Goal: Information Seeking & Learning: Learn about a topic

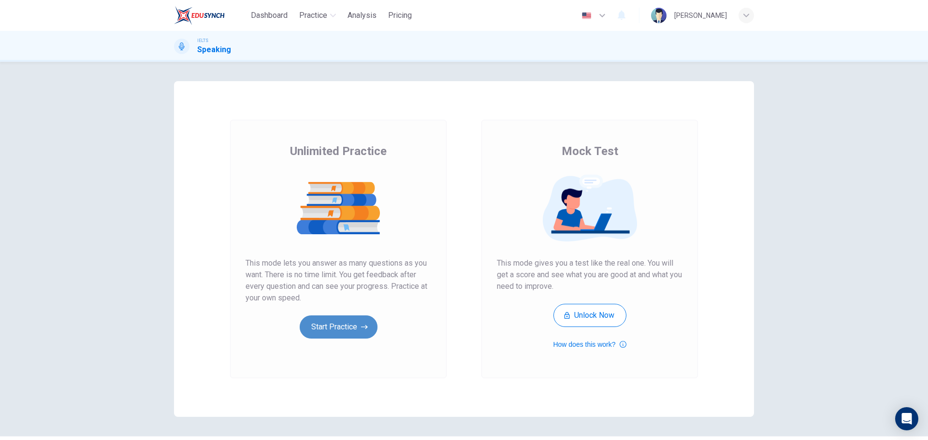
click at [347, 335] on button "Start Practice" at bounding box center [339, 327] width 78 height 23
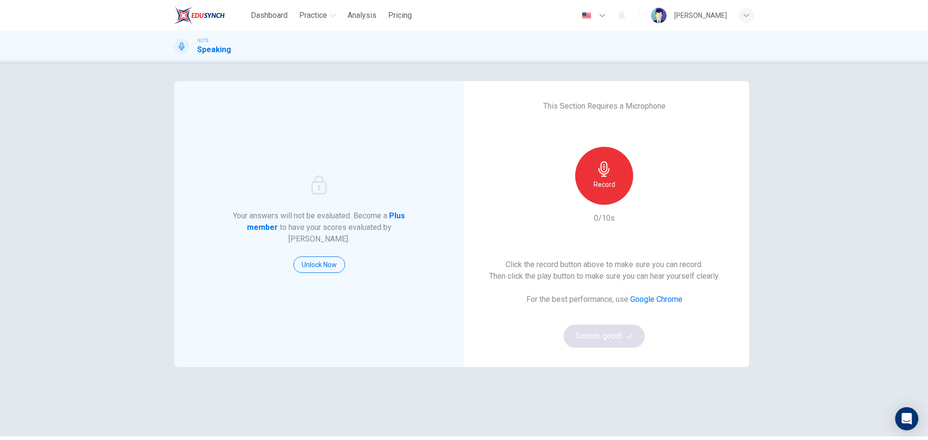
click at [573, 200] on div "Record" at bounding box center [604, 176] width 104 height 58
click at [630, 180] on div "Record" at bounding box center [604, 176] width 58 height 58
click at [610, 190] on div "Stop" at bounding box center [604, 176] width 58 height 58
click at [653, 216] on div "Record 2/10s" at bounding box center [604, 185] width 104 height 77
click at [641, 199] on div "button" at bounding box center [648, 197] width 15 height 15
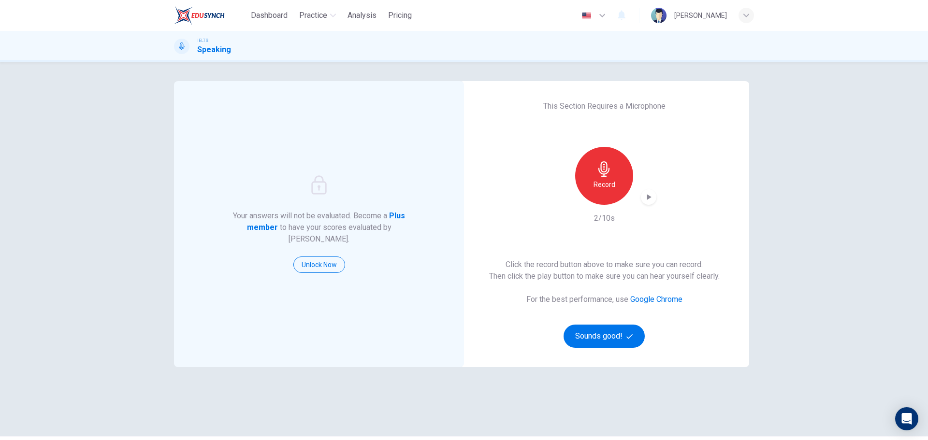
click at [788, 210] on div "Your answers will not be evaluated. Become a Plus member to have your scores ev…" at bounding box center [464, 251] width 928 height 379
click at [648, 329] on div "Click the record button above to make sure you can record. Then click the play …" at bounding box center [604, 303] width 231 height 89
click at [611, 333] on button "Sounds good!" at bounding box center [604, 336] width 81 height 23
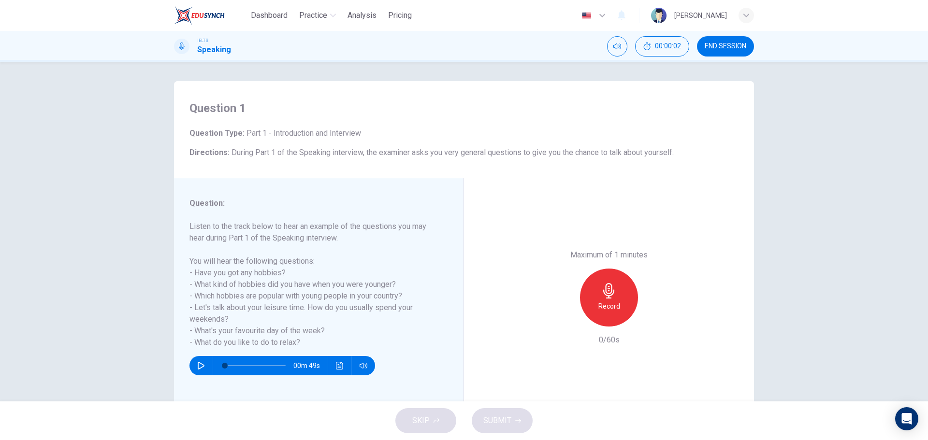
drag, startPoint x: 227, startPoint y: 151, endPoint x: 365, endPoint y: 152, distance: 138.7
click at [351, 157] on h6 "Directions : During Part 1 of the Speaking interview, the examiner asks you ver…" at bounding box center [464, 153] width 549 height 12
drag, startPoint x: 192, startPoint y: 269, endPoint x: 276, endPoint y: 269, distance: 83.6
click at [276, 269] on h6 "Listen to the track below to hear an example of the questions you may hear duri…" at bounding box center [313, 285] width 247 height 128
click at [198, 364] on icon "button" at bounding box center [201, 366] width 7 height 8
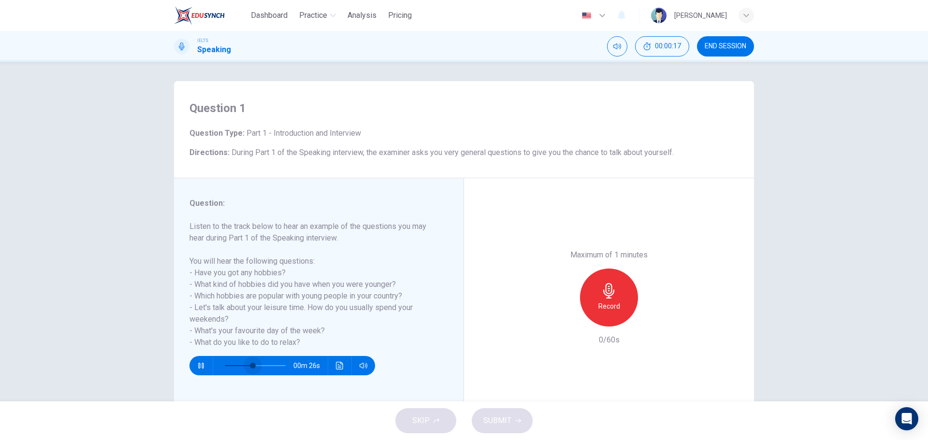
type input "100"
drag, startPoint x: 220, startPoint y: 365, endPoint x: 304, endPoint y: 365, distance: 83.6
click at [289, 366] on span at bounding box center [286, 366] width 6 height 6
click at [256, 11] on span "Dashboard" at bounding box center [269, 16] width 37 height 12
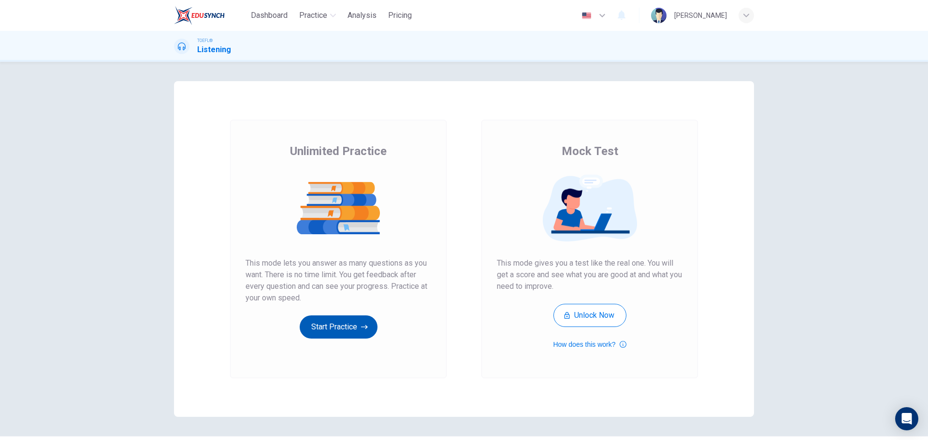
click at [326, 318] on button "Start Practice" at bounding box center [339, 327] width 78 height 23
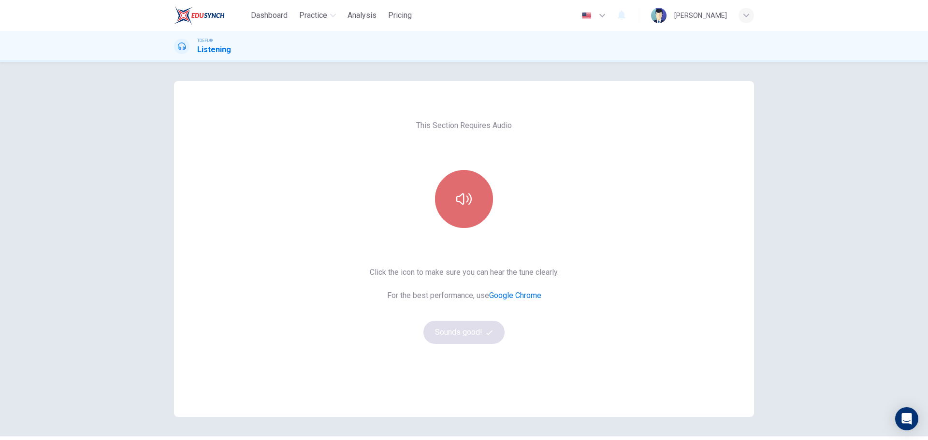
click at [473, 207] on button "button" at bounding box center [464, 199] width 58 height 58
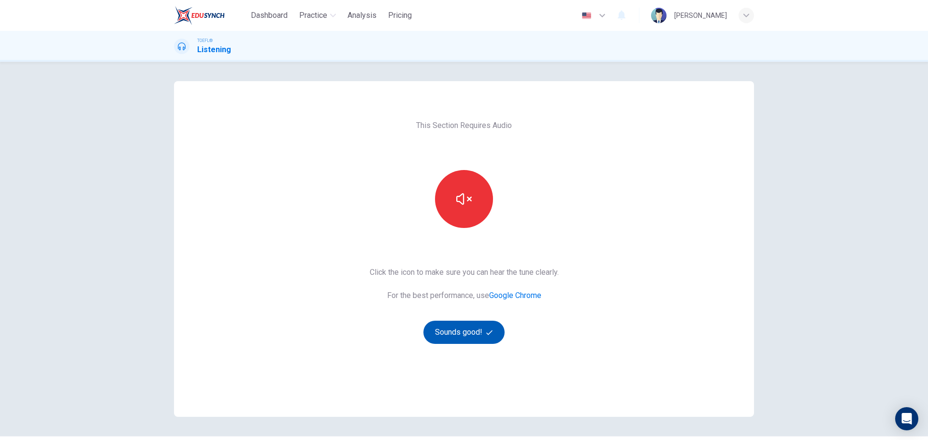
click at [468, 324] on button "Sounds good!" at bounding box center [463, 332] width 81 height 23
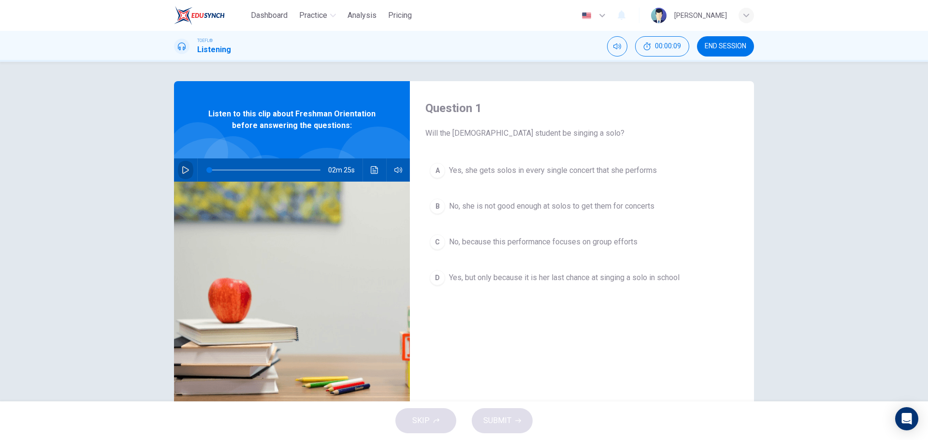
click at [178, 169] on button "button" at bounding box center [185, 170] width 15 height 23
type input "0"
click at [507, 242] on span "No, because this performance focuses on group efforts" at bounding box center [543, 242] width 189 height 12
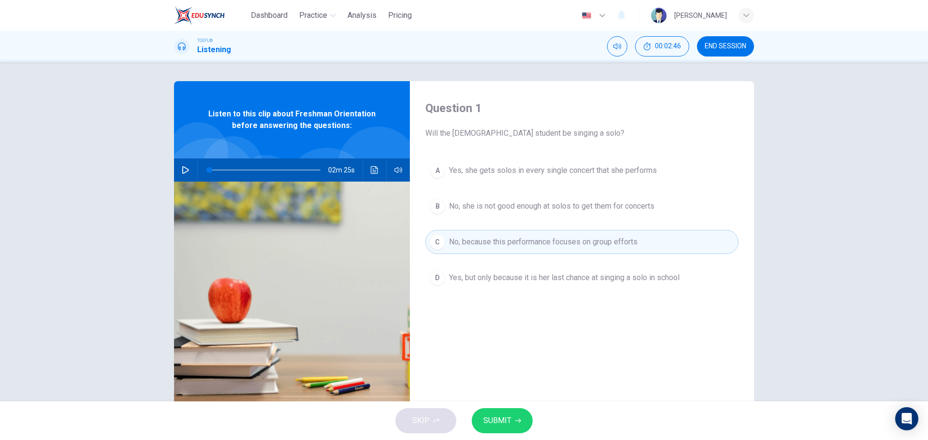
click at [517, 416] on button "SUBMIT" at bounding box center [502, 420] width 61 height 25
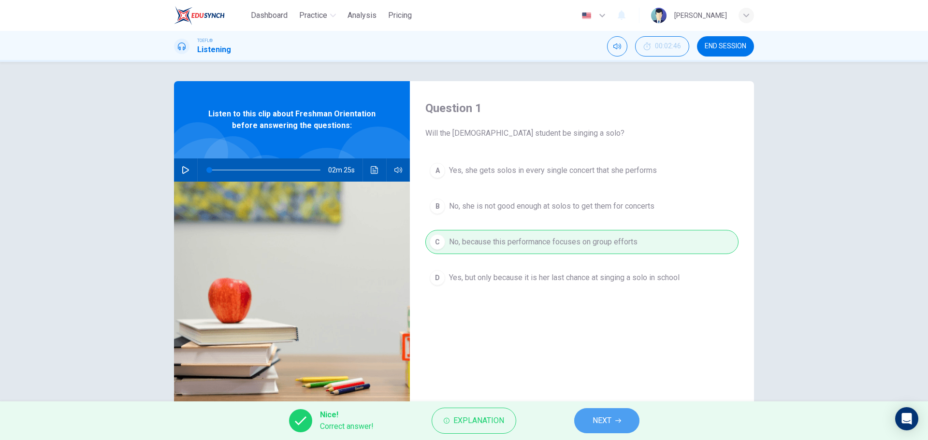
click at [602, 430] on button "NEXT" at bounding box center [606, 420] width 65 height 25
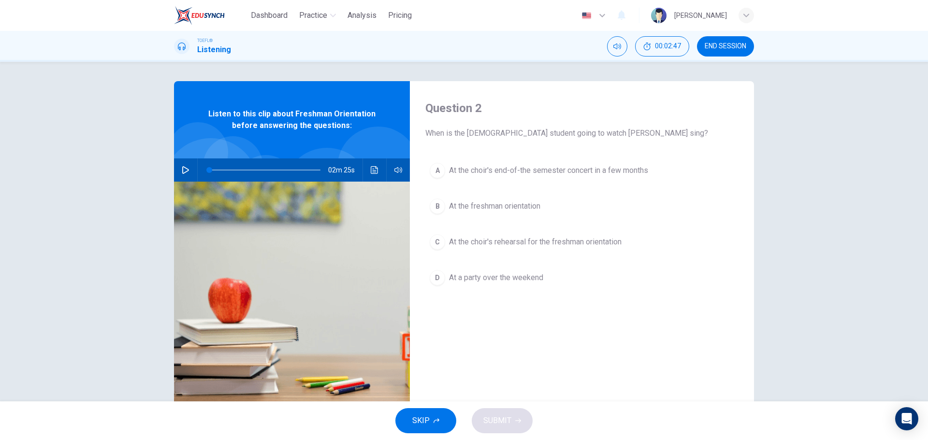
drag, startPoint x: 427, startPoint y: 137, endPoint x: 514, endPoint y: 139, distance: 87.5
click at [503, 139] on span "When is the male student going to watch Jenna sing?" at bounding box center [581, 134] width 313 height 12
click at [472, 248] on span "At the choir's rehearsal for the freshman orientation" at bounding box center [535, 242] width 173 height 12
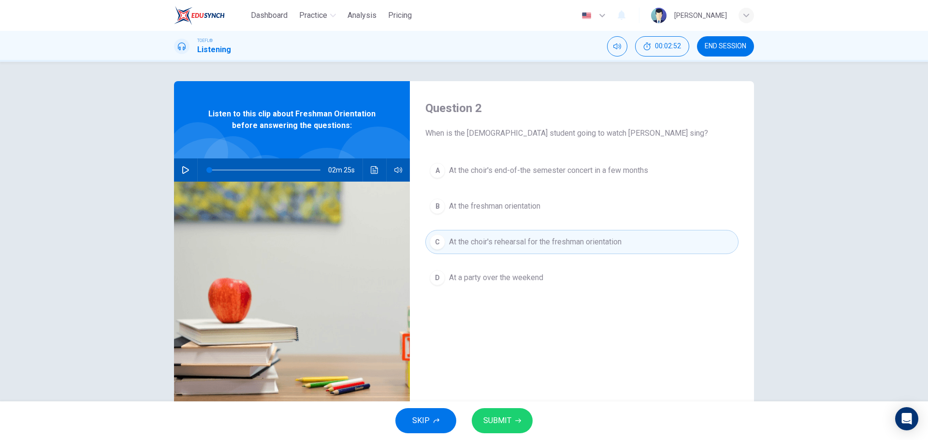
click at [517, 413] on button "SUBMIT" at bounding box center [502, 420] width 61 height 25
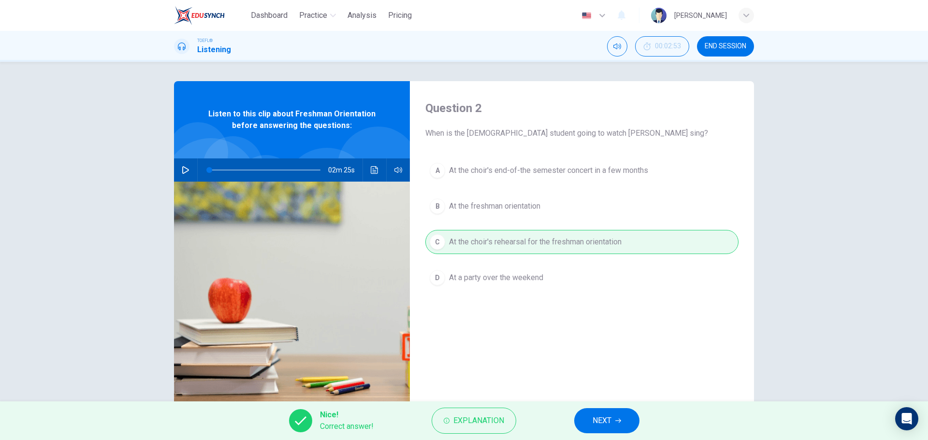
click at [596, 418] on span "NEXT" at bounding box center [602, 421] width 19 height 14
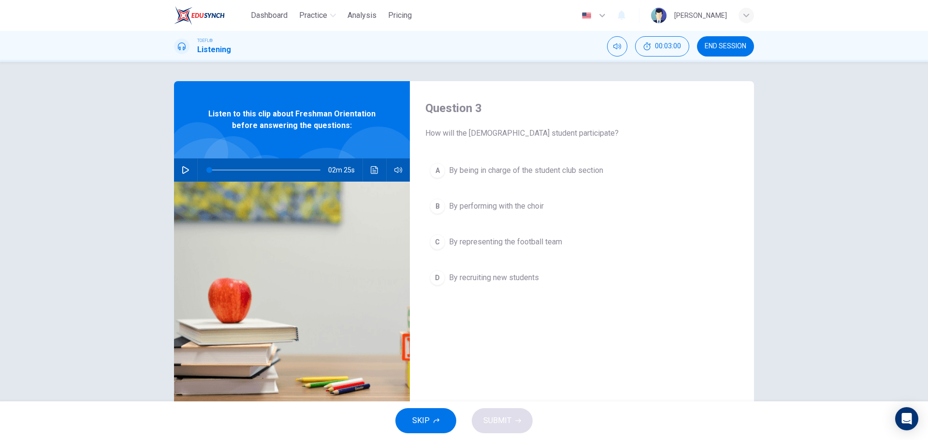
click at [536, 171] on span "By being in charge of the student club section" at bounding box center [526, 171] width 154 height 12
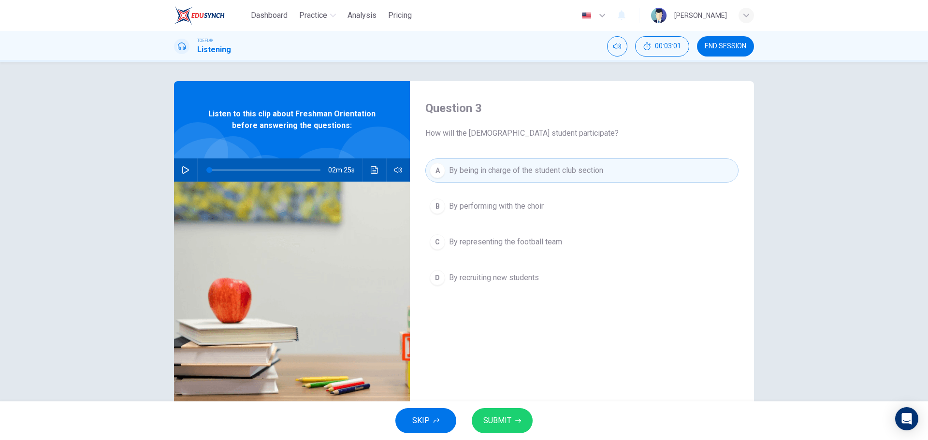
click at [515, 414] on button "SUBMIT" at bounding box center [502, 420] width 61 height 25
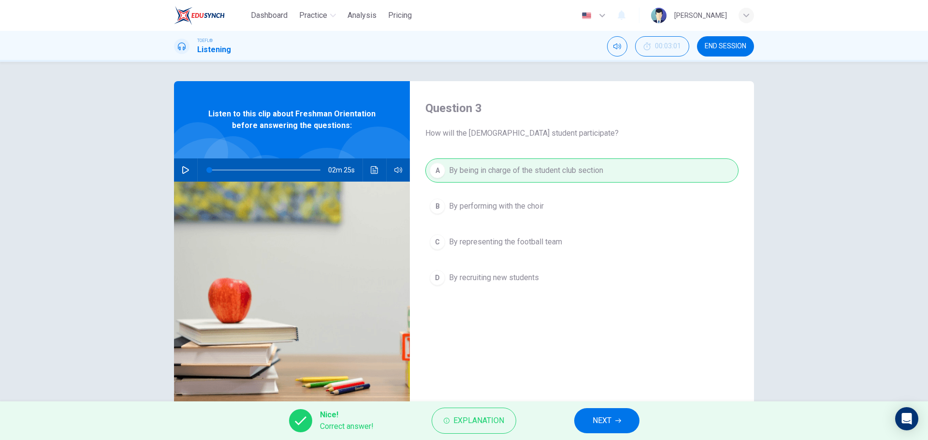
click at [613, 423] on button "NEXT" at bounding box center [606, 420] width 65 height 25
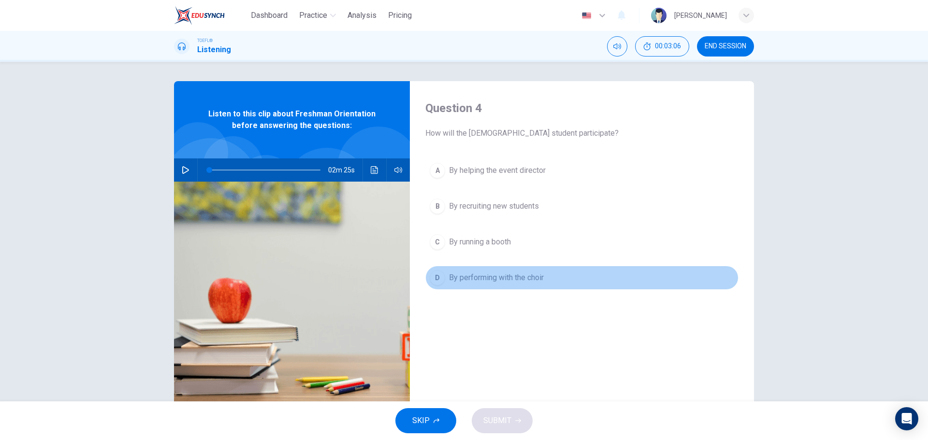
click at [466, 284] on button "D By performing with the choir" at bounding box center [581, 278] width 313 height 24
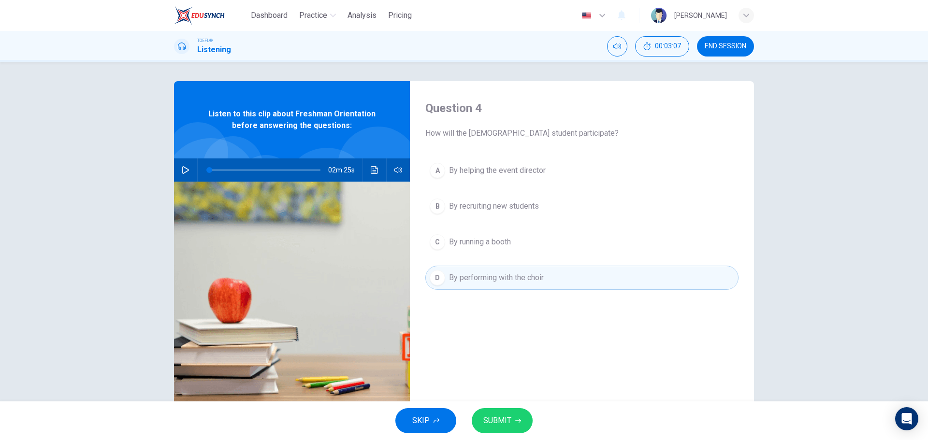
click at [508, 417] on span "SUBMIT" at bounding box center [497, 421] width 28 height 14
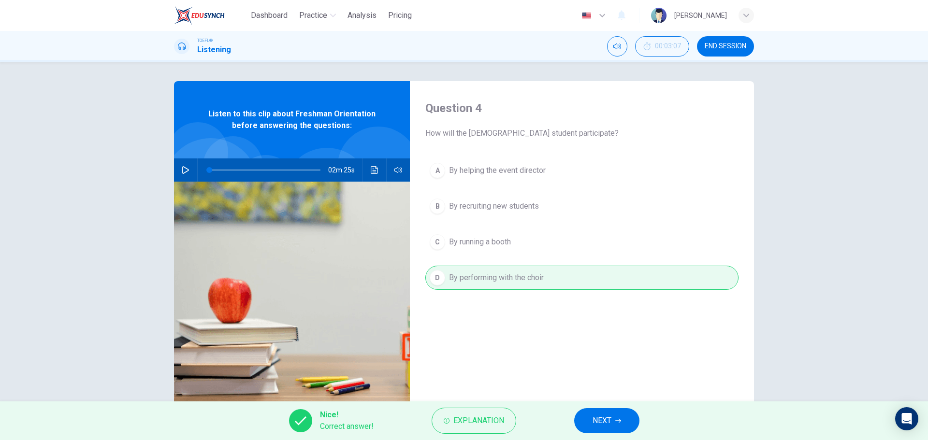
click at [639, 432] on div "Nice! Correct answer! Explanation NEXT" at bounding box center [464, 421] width 928 height 39
click at [633, 423] on button "NEXT" at bounding box center [606, 420] width 65 height 25
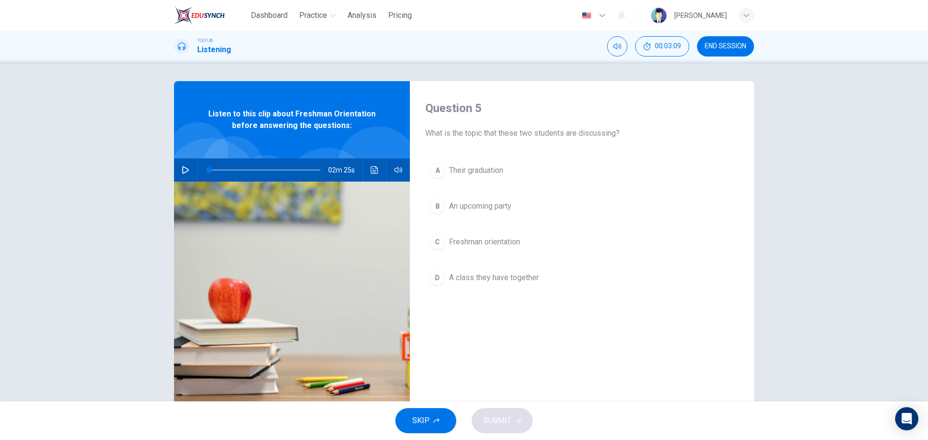
drag, startPoint x: 429, startPoint y: 134, endPoint x: 501, endPoint y: 136, distance: 71.6
click at [501, 136] on span "What is the topic that these two students are discussing?" at bounding box center [581, 134] width 313 height 12
click at [491, 237] on span "Freshman orientation" at bounding box center [484, 242] width 71 height 12
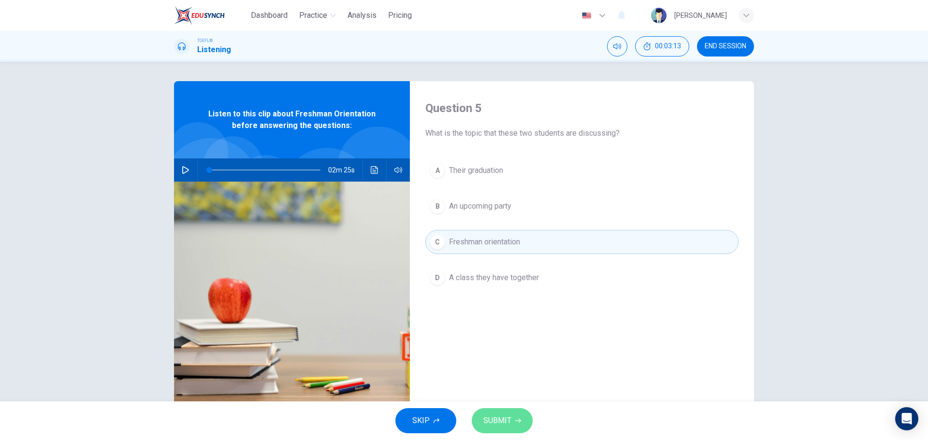
click at [525, 415] on button "SUBMIT" at bounding box center [502, 420] width 61 height 25
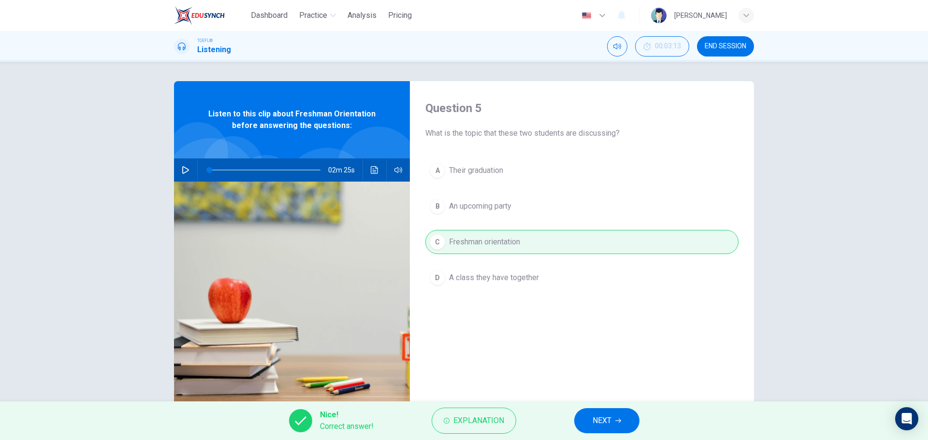
click at [612, 416] on button "NEXT" at bounding box center [606, 420] width 65 height 25
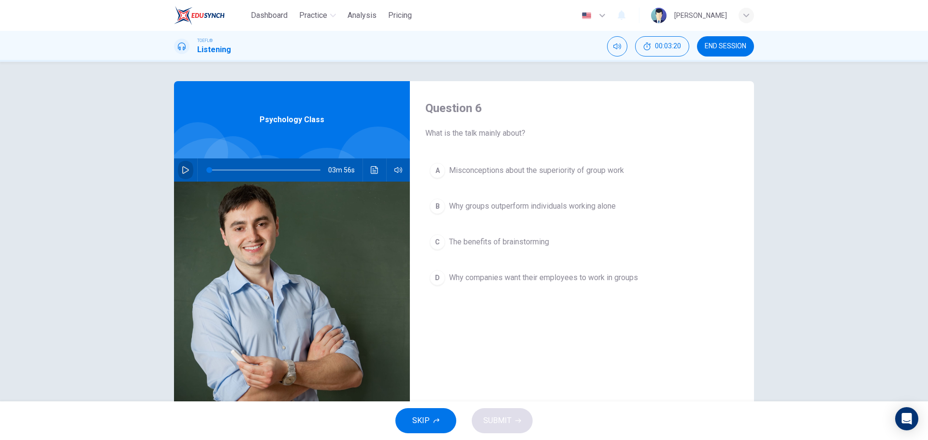
click at [185, 173] on icon "button" at bounding box center [186, 170] width 8 height 8
type input "0"
click at [498, 173] on span "Misconceptions about the superiority of group work" at bounding box center [536, 171] width 175 height 12
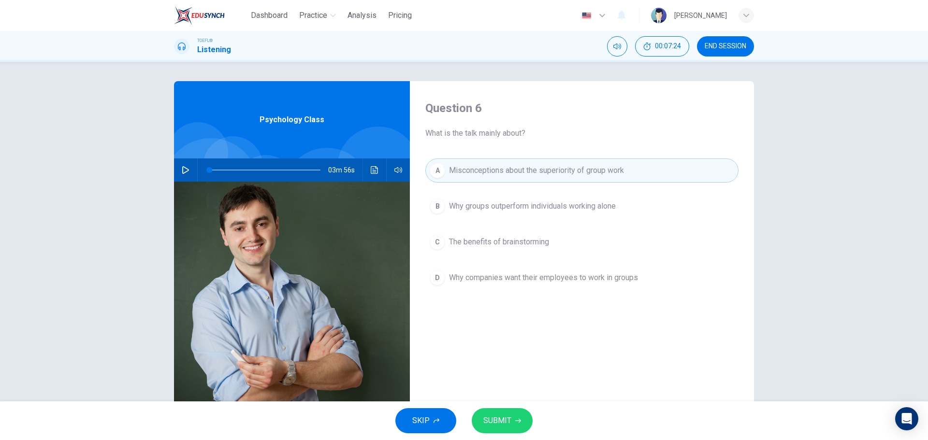
click at [508, 416] on span "SUBMIT" at bounding box center [497, 421] width 28 height 14
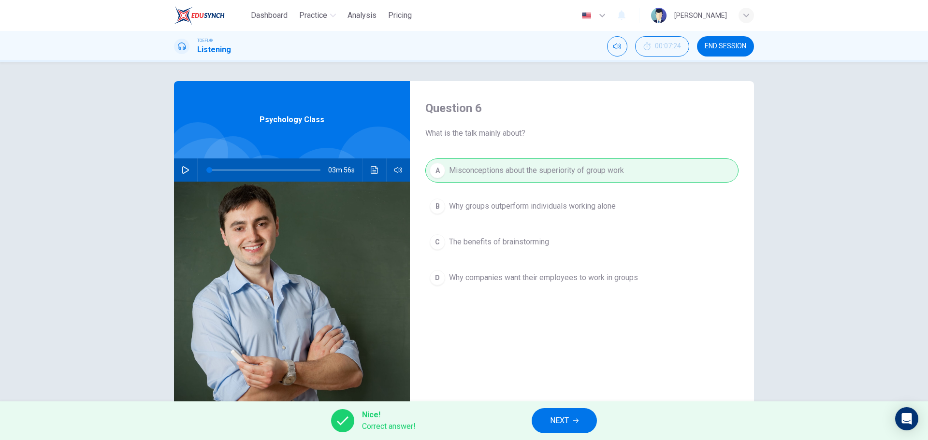
click at [547, 420] on button "NEXT" at bounding box center [564, 420] width 65 height 25
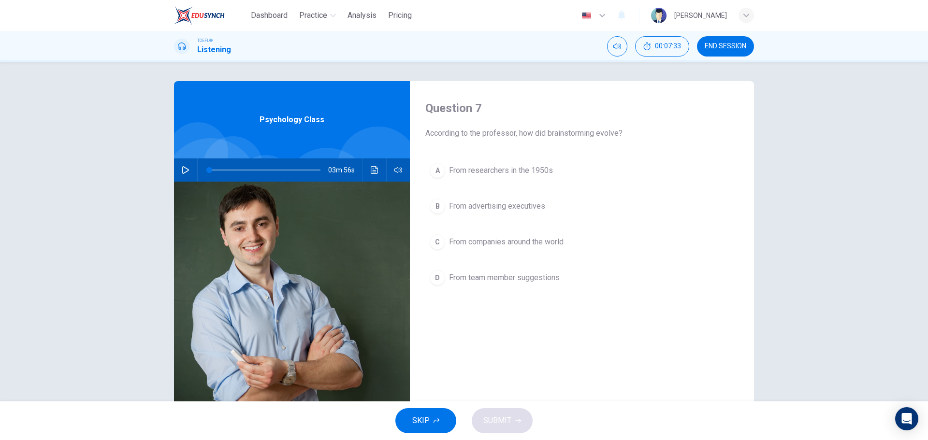
click at [482, 207] on span "From advertising executives" at bounding box center [497, 207] width 96 height 12
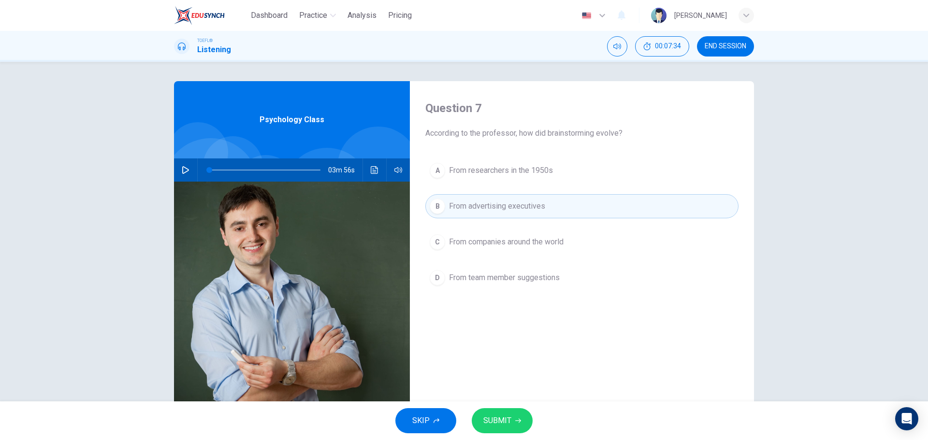
click at [517, 422] on icon "button" at bounding box center [518, 421] width 6 height 6
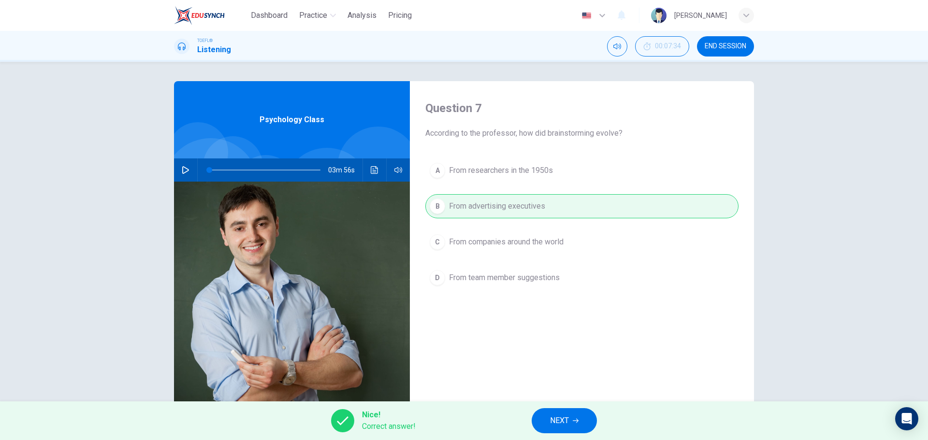
click at [555, 423] on span "NEXT" at bounding box center [559, 421] width 19 height 14
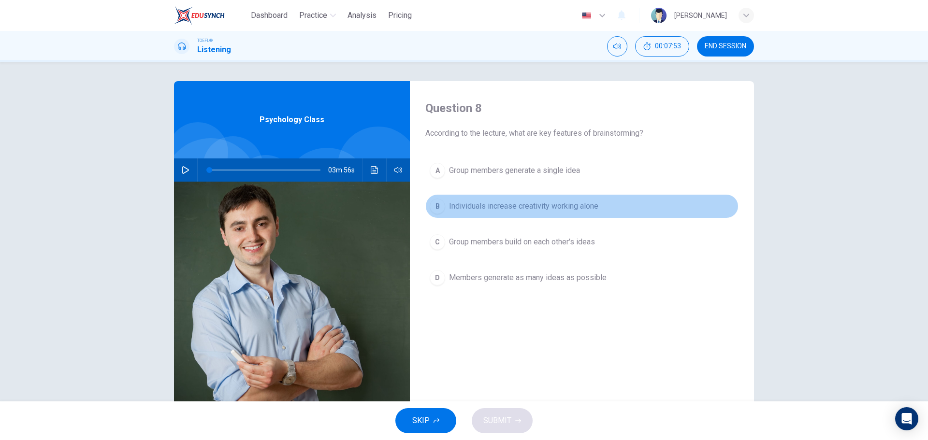
click at [570, 207] on span "Individuals increase creativity working alone" at bounding box center [523, 207] width 149 height 12
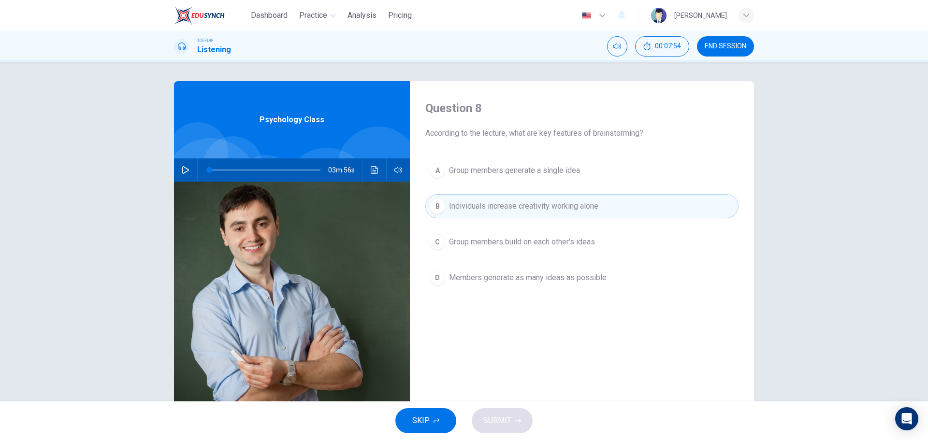
click at [563, 242] on span "Group members build on each other's ideas" at bounding box center [522, 242] width 146 height 12
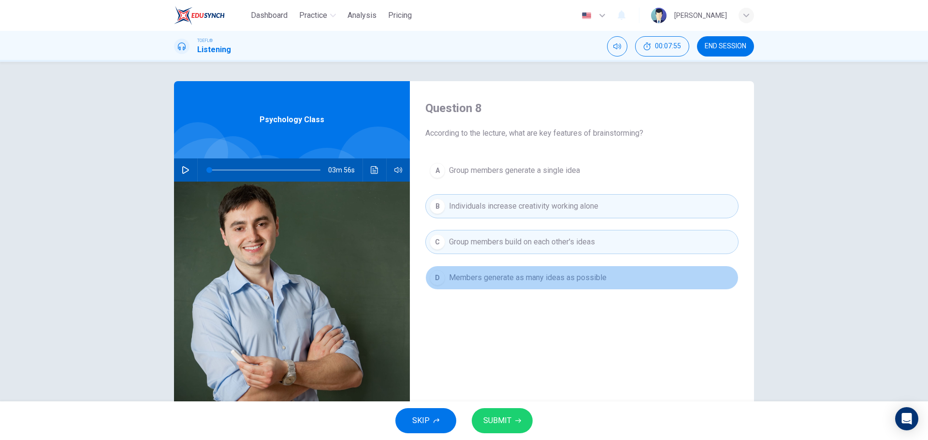
click at [556, 277] on span "Members generate as many ideas as possible" at bounding box center [528, 278] width 158 height 12
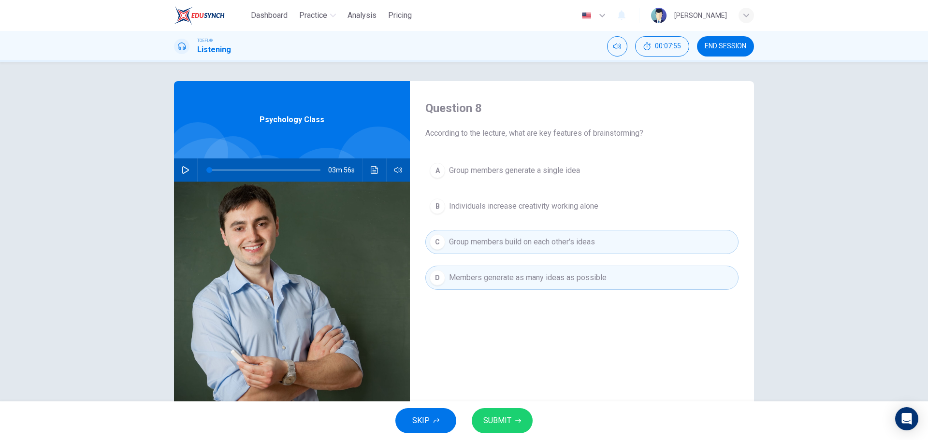
click at [557, 241] on span "Group members build on each other's ideas" at bounding box center [522, 242] width 146 height 12
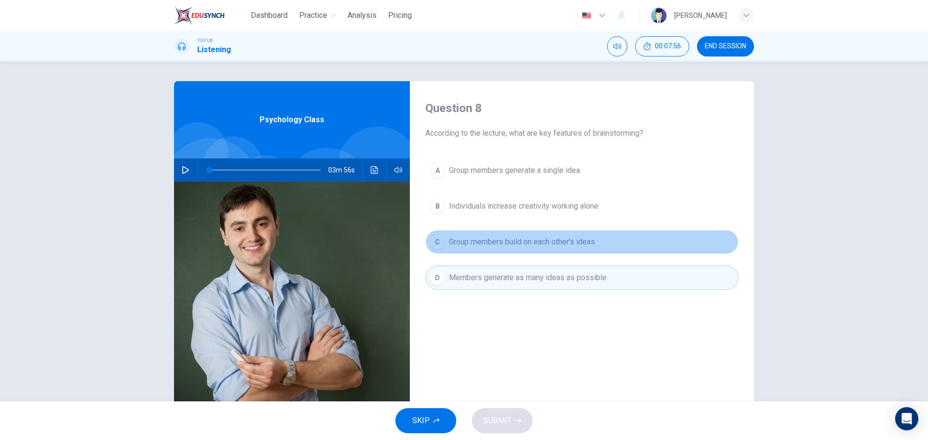
click at [565, 243] on span "Group members build on each other's ideas" at bounding box center [522, 242] width 146 height 12
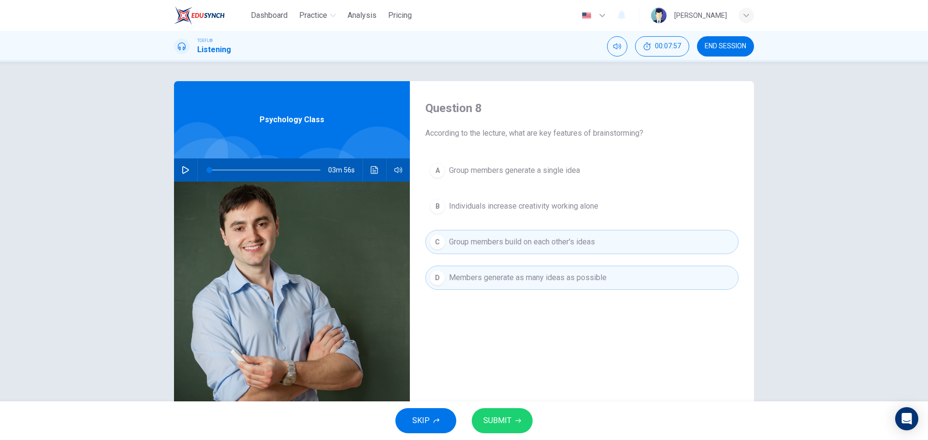
click at [565, 243] on span "Group members build on each other's ideas" at bounding box center [522, 242] width 146 height 12
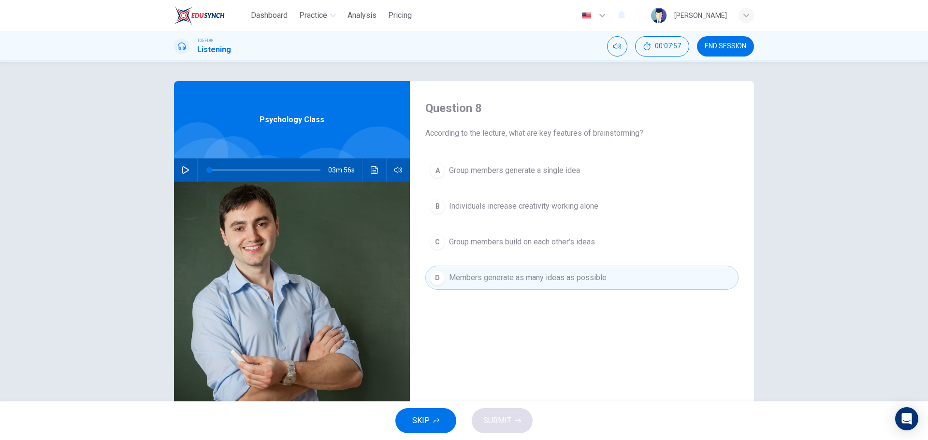
click at [571, 277] on span "Members generate as many ideas as possible" at bounding box center [528, 278] width 158 height 12
drag, startPoint x: 464, startPoint y: 254, endPoint x: 470, endPoint y: 253, distance: 6.8
click at [464, 253] on div "A Group members generate a single idea B Individuals increase creativity workin…" at bounding box center [581, 234] width 313 height 151
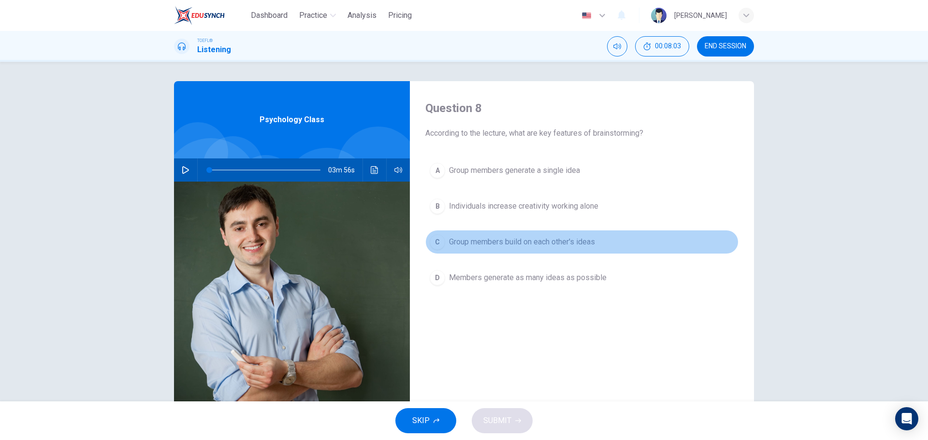
click at [478, 246] on span "Group members build on each other's ideas" at bounding box center [522, 242] width 146 height 12
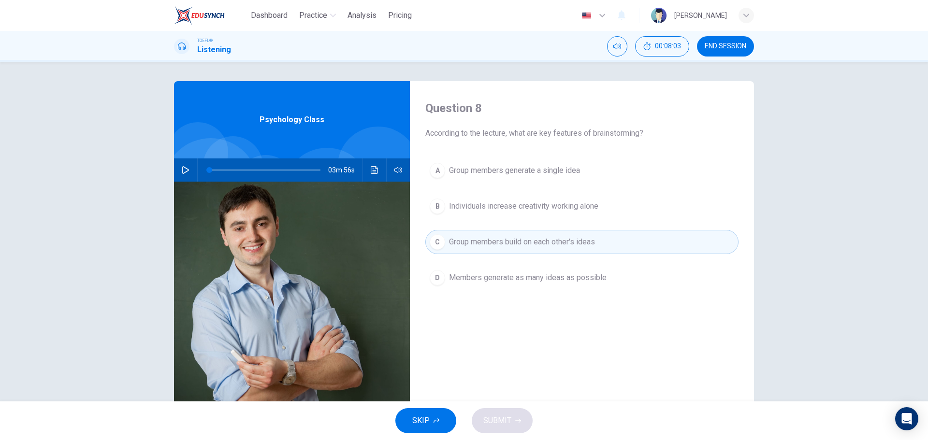
click at [486, 276] on span "Members generate as many ideas as possible" at bounding box center [528, 278] width 158 height 12
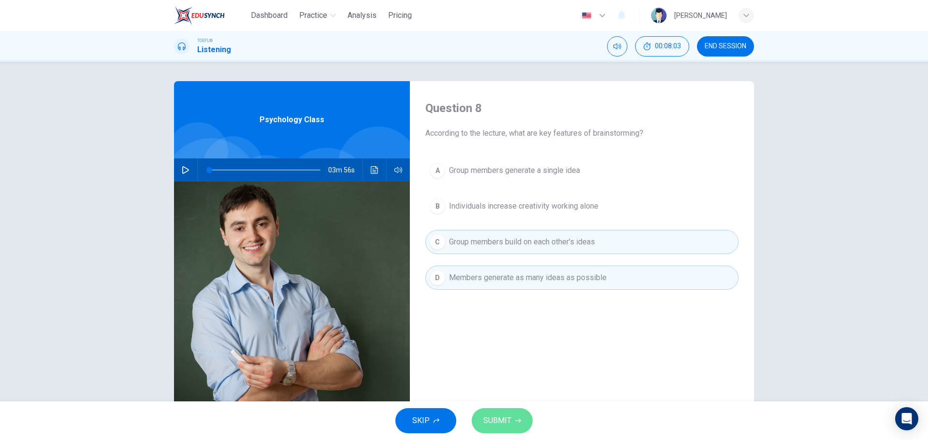
click at [502, 413] on button "SUBMIT" at bounding box center [502, 420] width 61 height 25
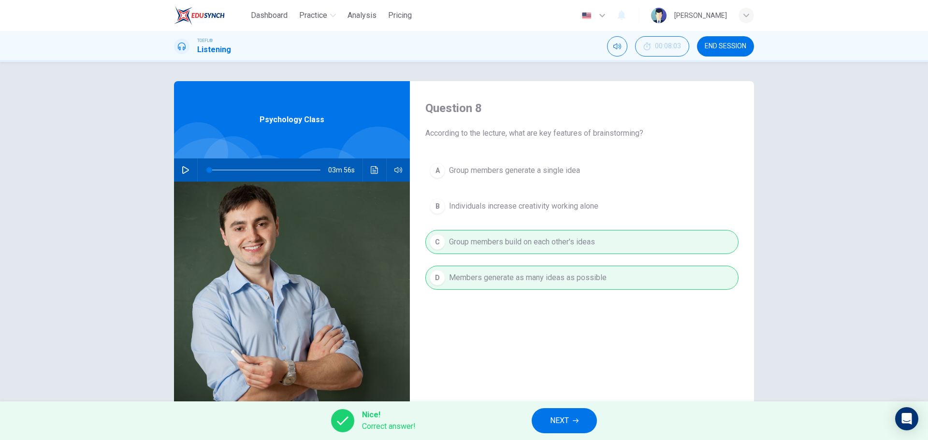
click at [552, 422] on span "NEXT" at bounding box center [559, 421] width 19 height 14
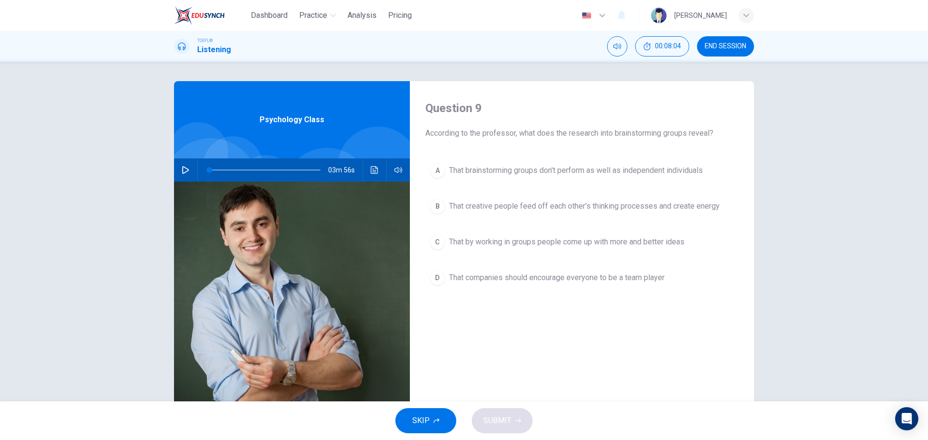
click at [505, 170] on span "That brainstorming groups don't perform as well as independent individuals" at bounding box center [576, 171] width 254 height 12
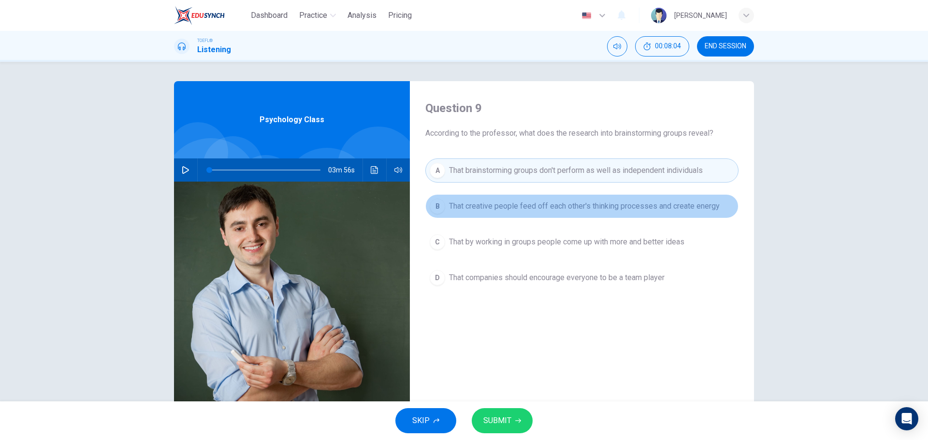
click at [516, 205] on span "That creative people feed off each other's thinking processes and create energy" at bounding box center [584, 207] width 271 height 12
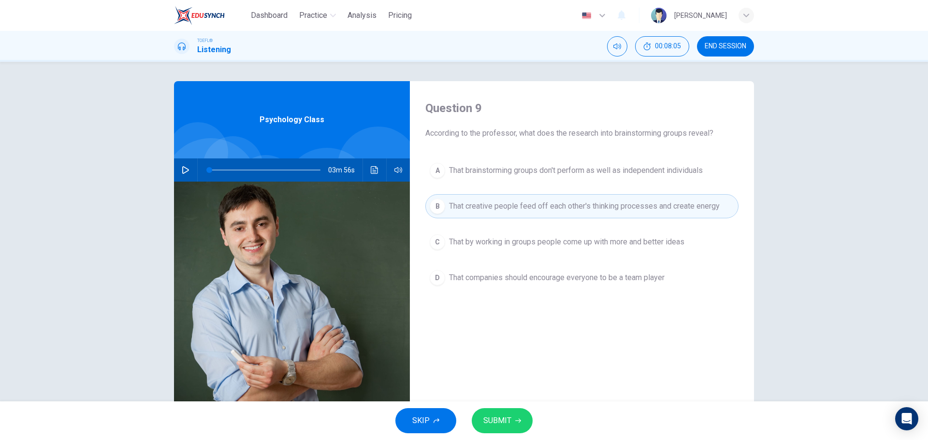
click at [513, 174] on span "That brainstorming groups don't perform as well as independent individuals" at bounding box center [576, 171] width 254 height 12
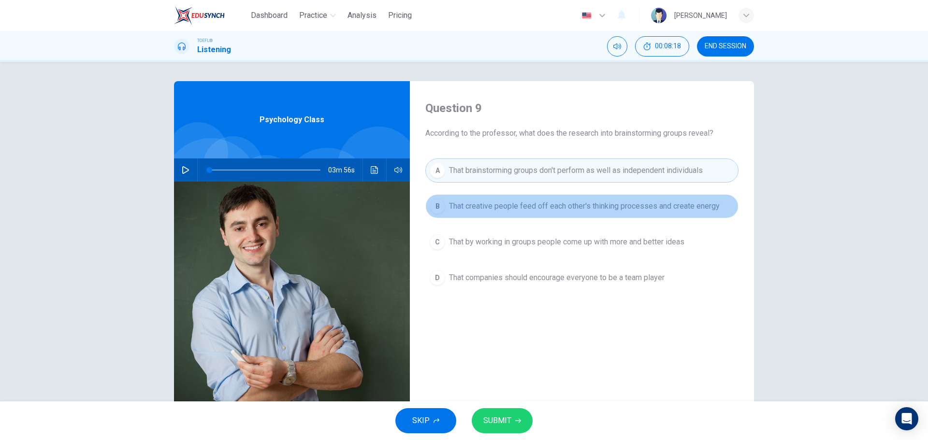
click at [722, 204] on button "B That creative people feed off each other's thinking processes and create ener…" at bounding box center [581, 206] width 313 height 24
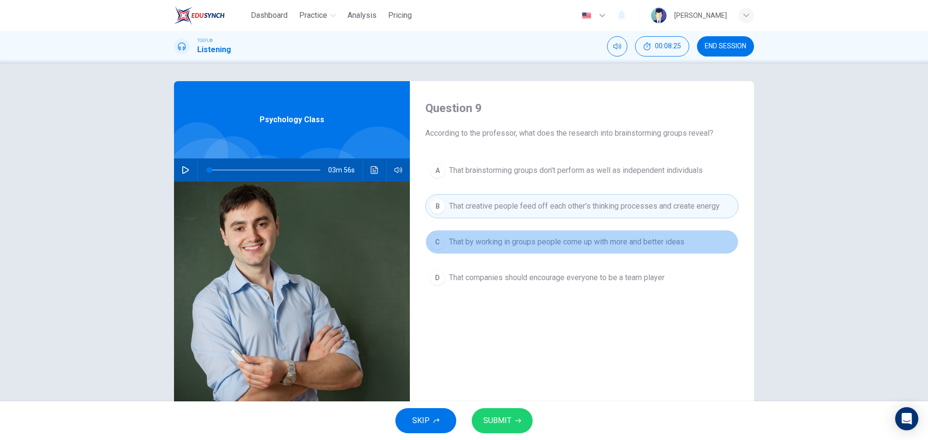
click at [529, 245] on span "That by working in groups people come up with more and better ideas" at bounding box center [566, 242] width 235 height 12
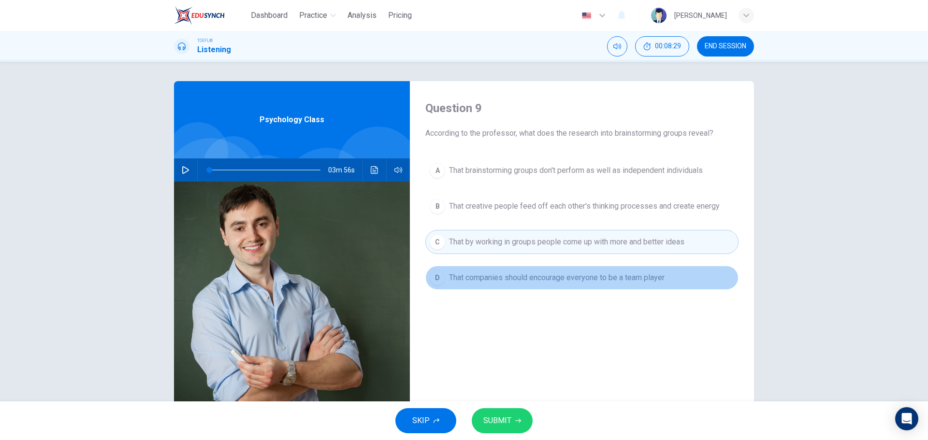
click at [492, 281] on span "That companies should encourage everyone to be a team player" at bounding box center [557, 278] width 216 height 12
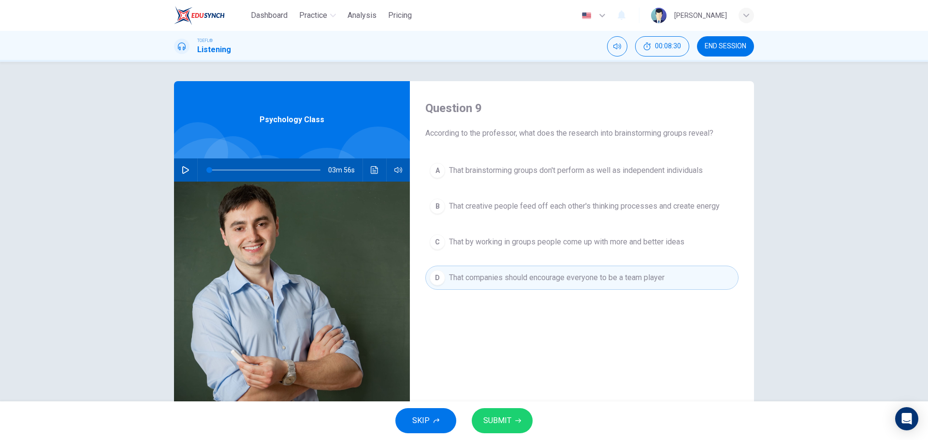
click at [471, 176] on button "A That brainstorming groups don't perform as well as independent individuals" at bounding box center [581, 171] width 313 height 24
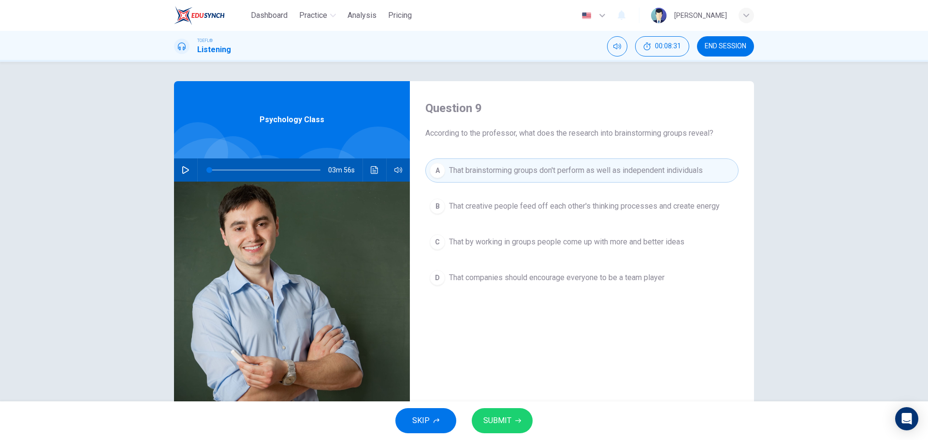
click at [509, 413] on button "SUBMIT" at bounding box center [502, 420] width 61 height 25
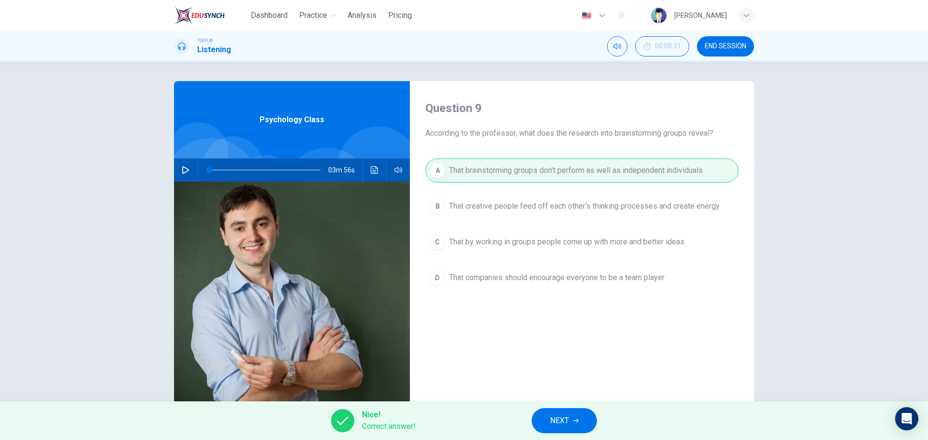
click at [555, 422] on span "NEXT" at bounding box center [559, 421] width 19 height 14
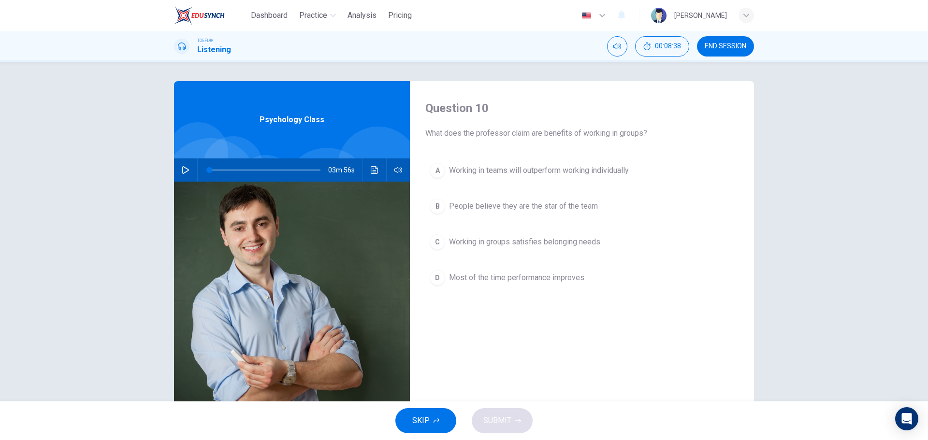
click at [552, 215] on button "B People believe they are the star of the team" at bounding box center [581, 206] width 313 height 24
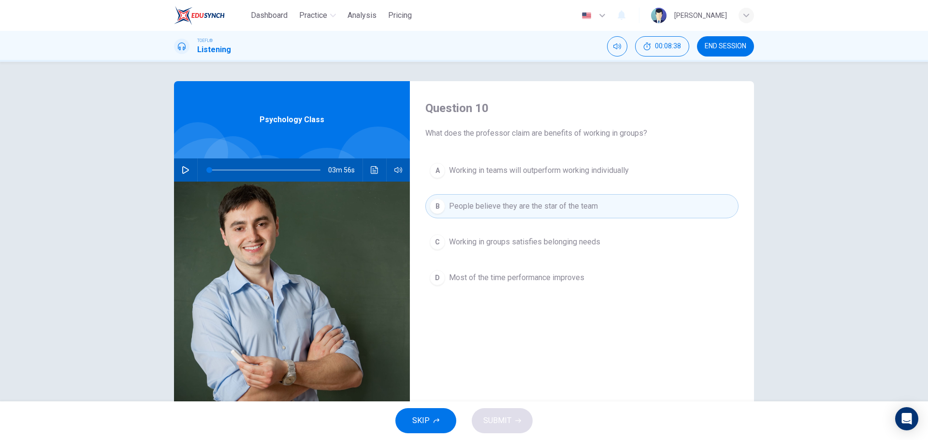
click at [561, 238] on span "Working in groups satisfies belonging needs" at bounding box center [524, 242] width 151 height 12
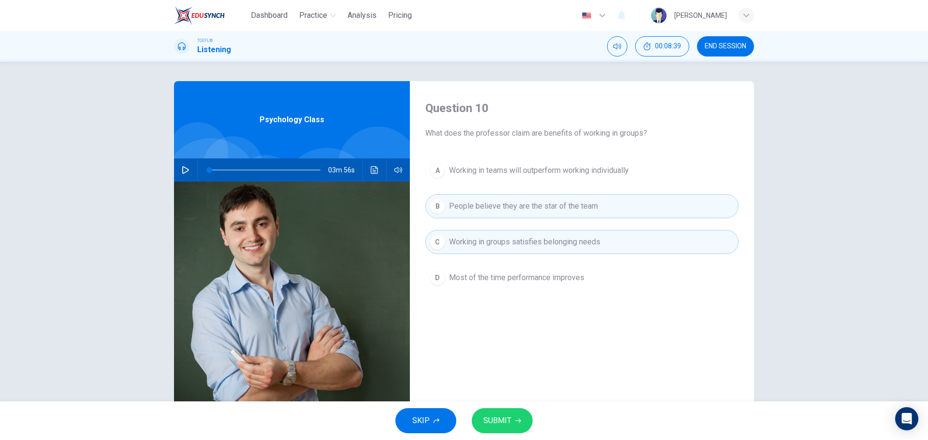
click at [572, 235] on button "C Working in groups satisfies belonging needs" at bounding box center [581, 242] width 313 height 24
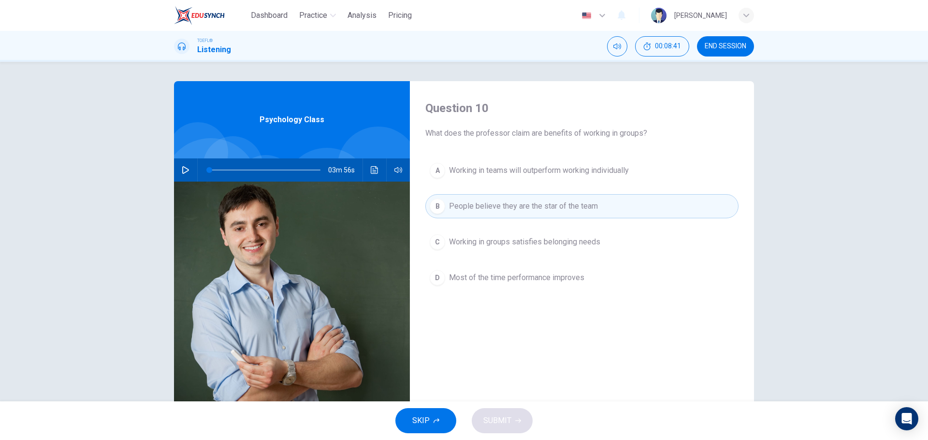
click at [571, 243] on span "Working in groups satisfies belonging needs" at bounding box center [524, 242] width 151 height 12
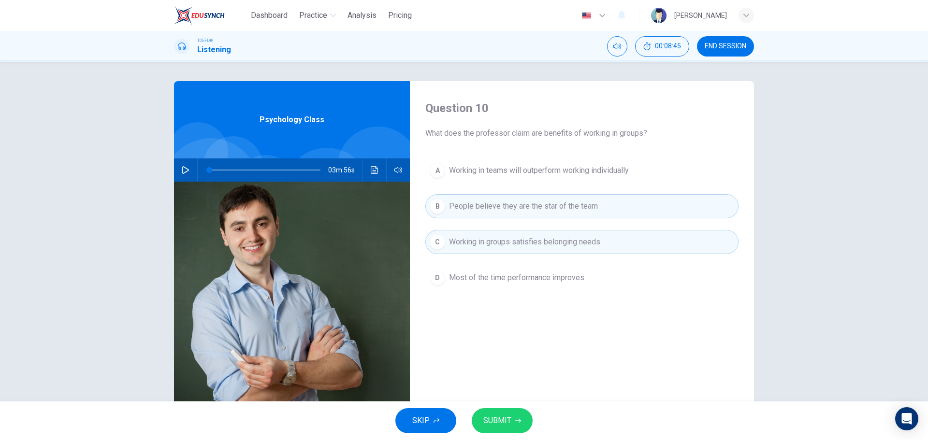
click at [518, 428] on button "SUBMIT" at bounding box center [502, 420] width 61 height 25
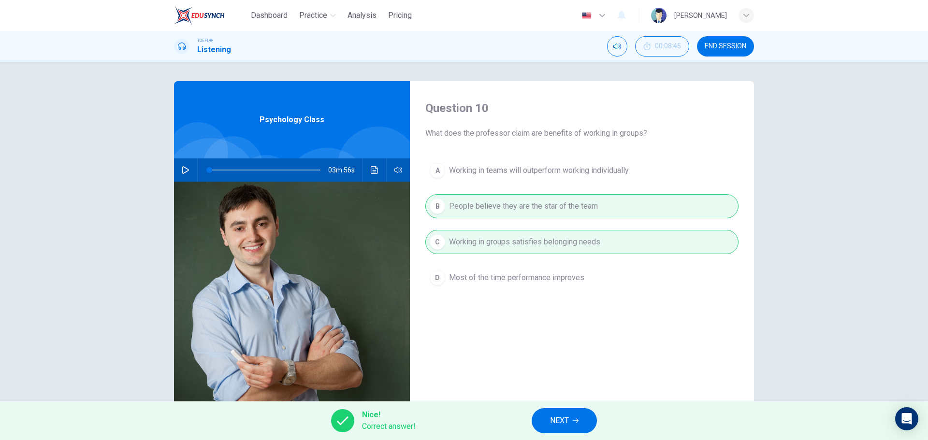
click at [569, 420] on span "NEXT" at bounding box center [559, 421] width 19 height 14
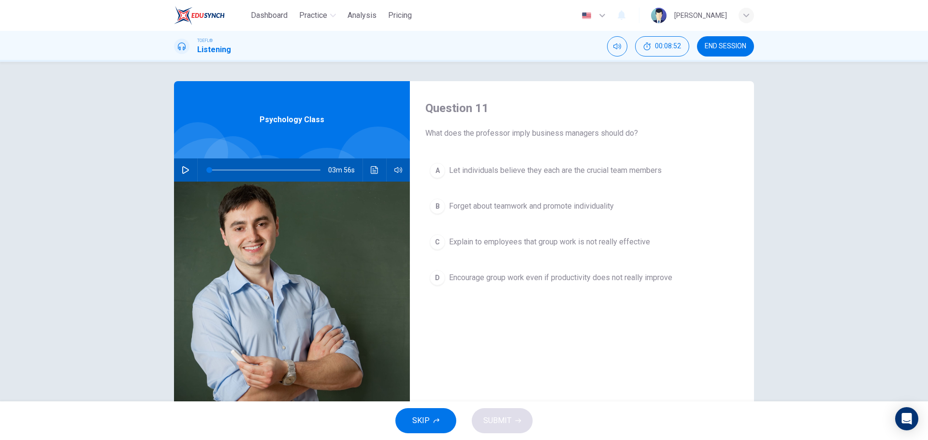
click at [565, 204] on span "Forget about teamwork and promote individuality" at bounding box center [531, 207] width 165 height 12
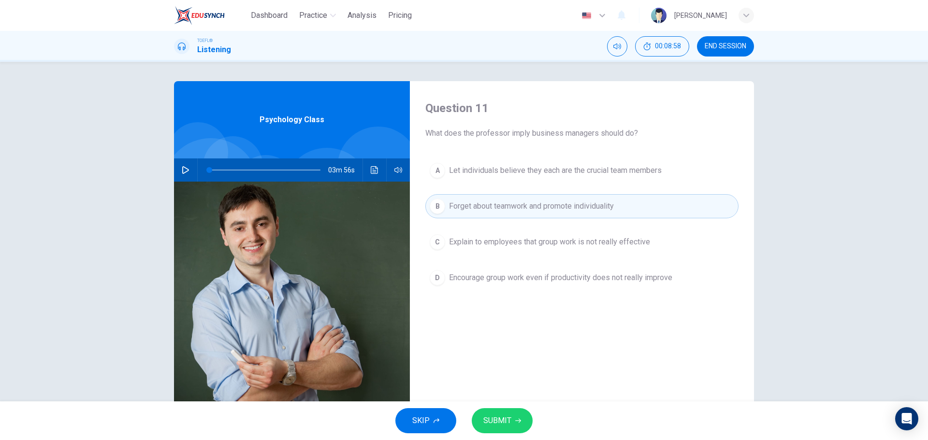
drag, startPoint x: 531, startPoint y: 390, endPoint x: 528, endPoint y: 410, distance: 21.0
click at [531, 391] on div "Question 11 What does the professor imply business managers should do? A Let in…" at bounding box center [582, 249] width 344 height 336
click at [495, 423] on span "SUBMIT" at bounding box center [497, 421] width 28 height 14
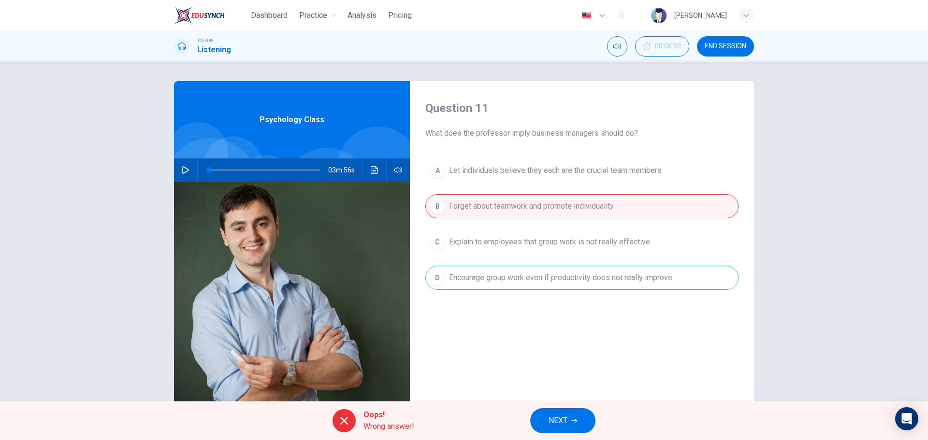
drag, startPoint x: 535, startPoint y: 278, endPoint x: 669, endPoint y: 278, distance: 134.4
click at [669, 278] on div "A Let individuals believe they each are the crucial team members B Forget about…" at bounding box center [581, 234] width 313 height 151
click at [582, 420] on button "NEXT" at bounding box center [562, 420] width 65 height 25
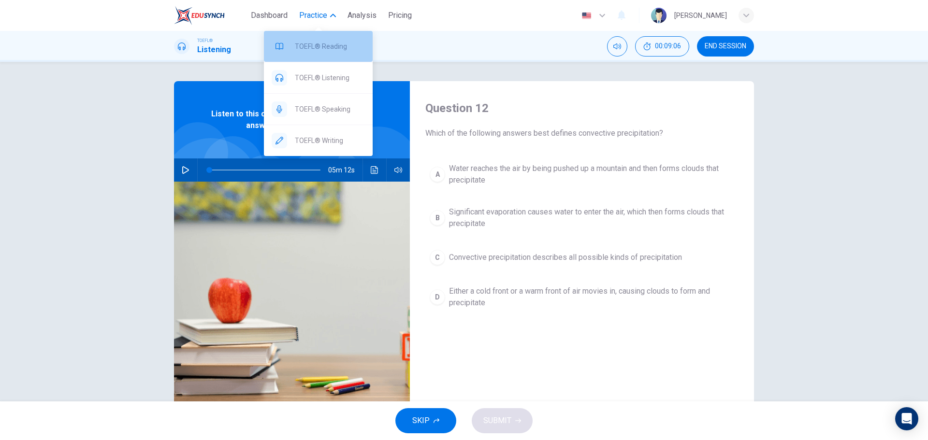
click at [324, 44] on span "TOEFL® Reading" at bounding box center [330, 47] width 70 height 12
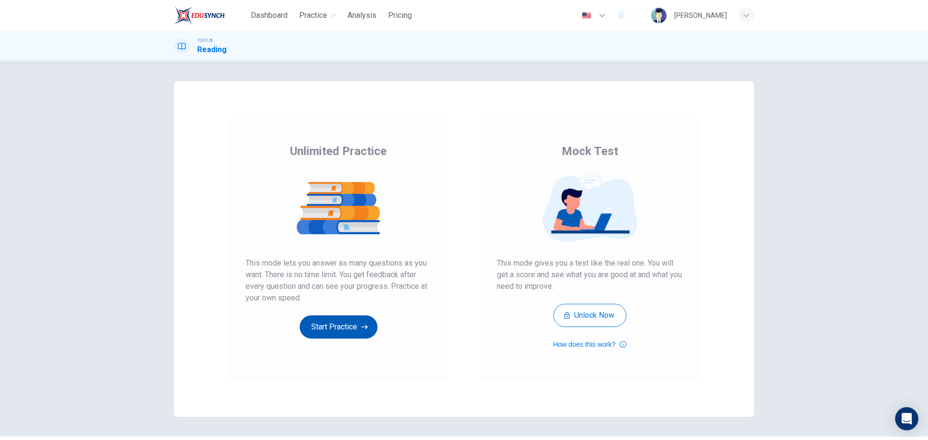
click at [334, 323] on button "Start Practice" at bounding box center [339, 327] width 78 height 23
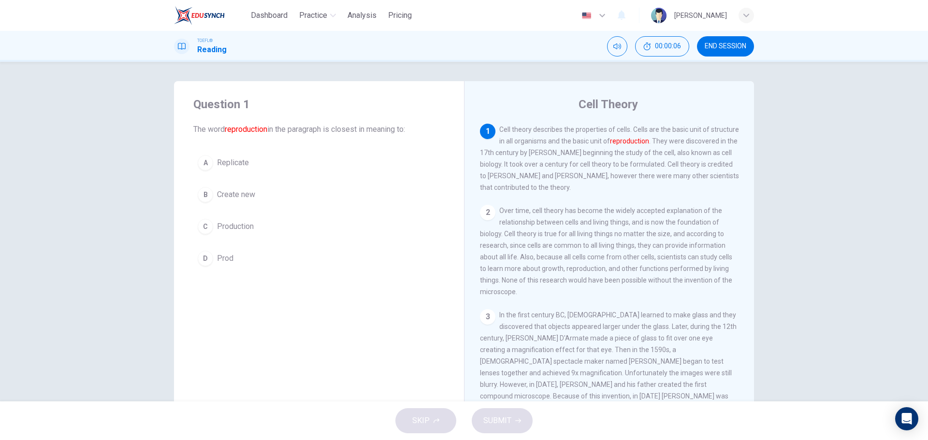
drag, startPoint x: 513, startPoint y: 142, endPoint x: 558, endPoint y: 144, distance: 45.5
click at [558, 144] on span "Cell theory describes the properties of cells. Cells are the basic unit of stru…" at bounding box center [609, 159] width 259 height 66
click at [247, 188] on button "B Create new" at bounding box center [318, 195] width 251 height 24
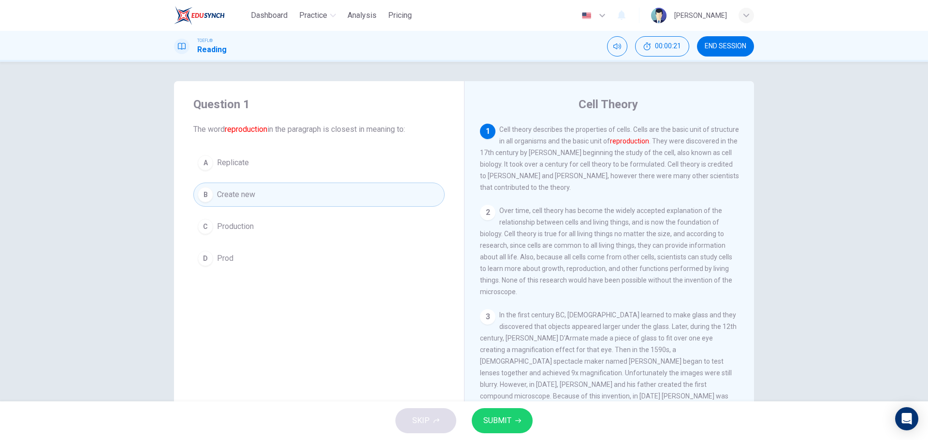
click at [495, 420] on span "SUBMIT" at bounding box center [497, 421] width 28 height 14
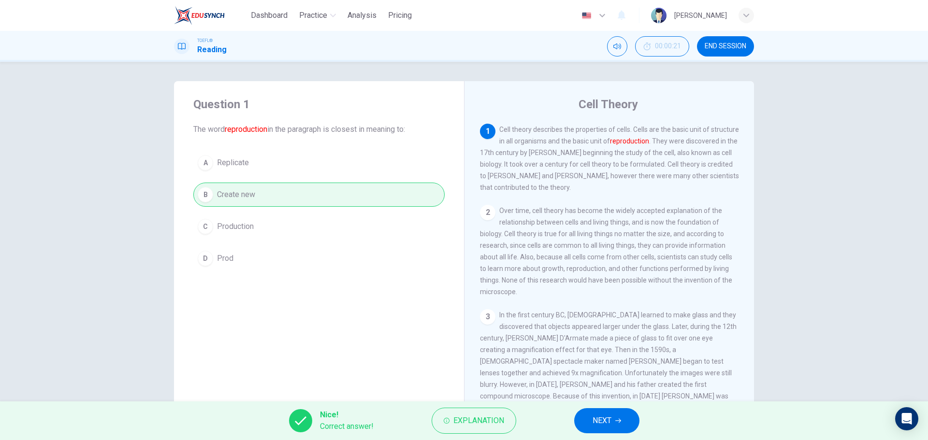
click at [598, 419] on span "NEXT" at bounding box center [602, 421] width 19 height 14
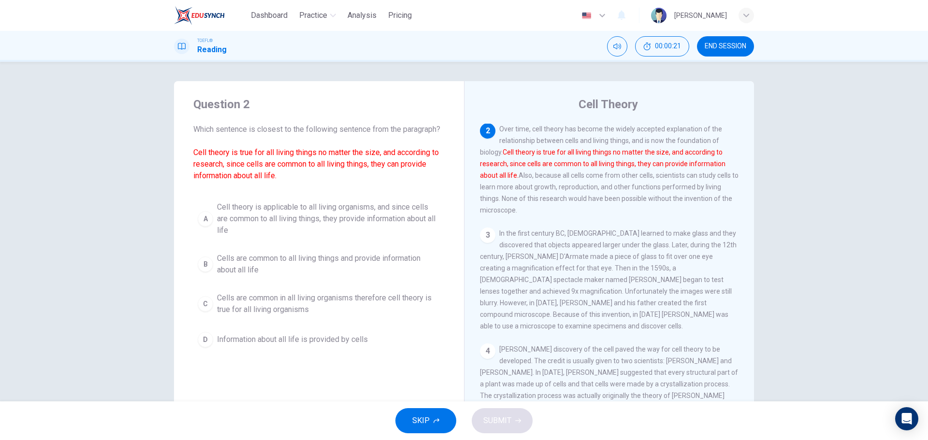
scroll to position [84, 0]
click at [336, 213] on span "Cell theory is applicable to all living organisms, and since cells are common t…" at bounding box center [328, 219] width 223 height 35
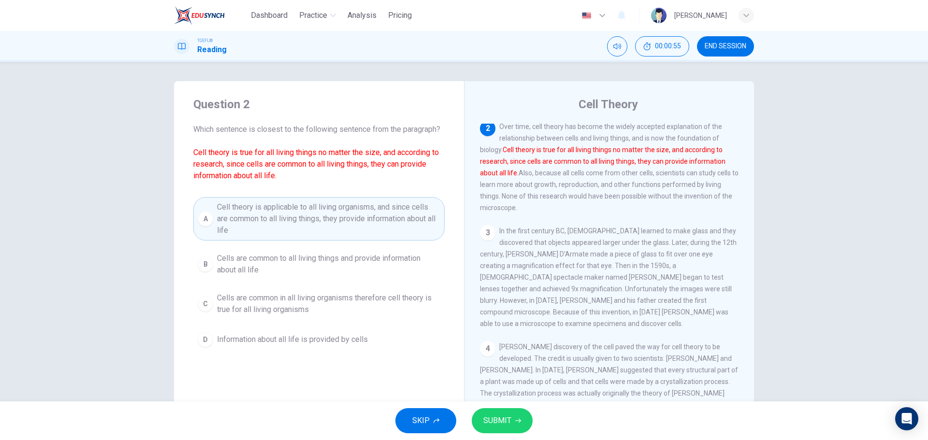
click at [508, 423] on span "SUBMIT" at bounding box center [497, 421] width 28 height 14
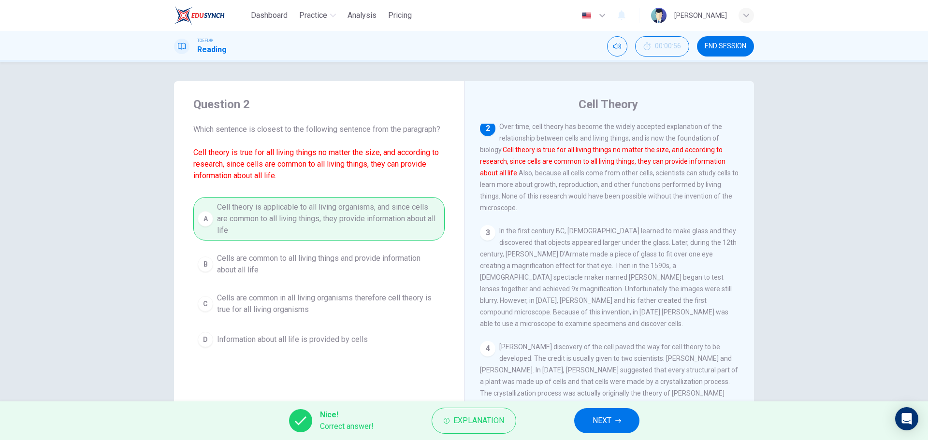
click at [564, 415] on div "Nice! Correct answer! Explanation NEXT" at bounding box center [464, 421] width 928 height 39
click at [593, 420] on button "NEXT" at bounding box center [606, 420] width 65 height 25
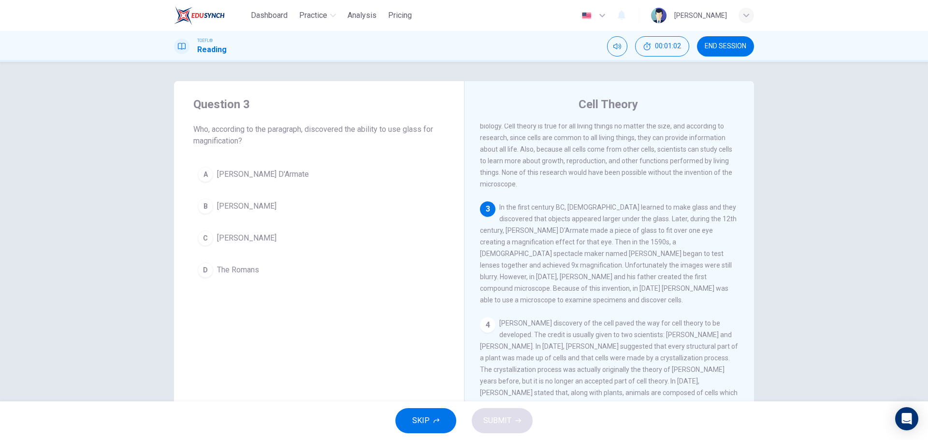
click at [221, 169] on span "Salvino D'Armate" at bounding box center [263, 175] width 92 height 12
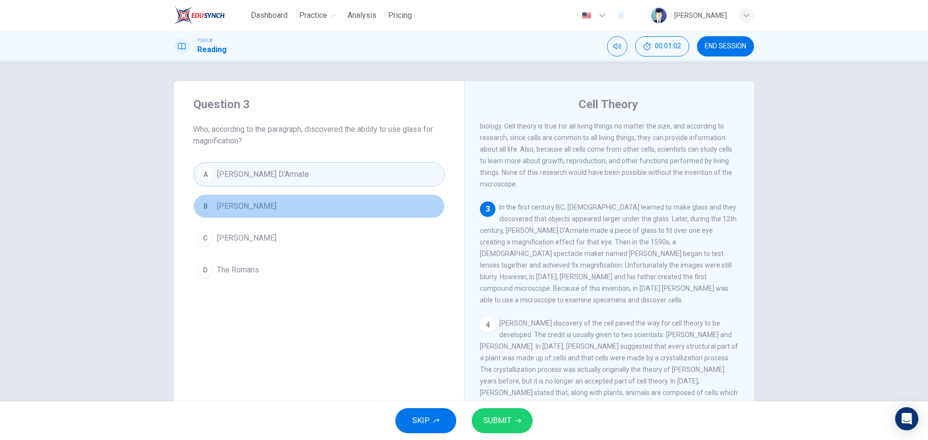
click at [230, 206] on span "Matthias Schleiden" at bounding box center [246, 207] width 59 height 12
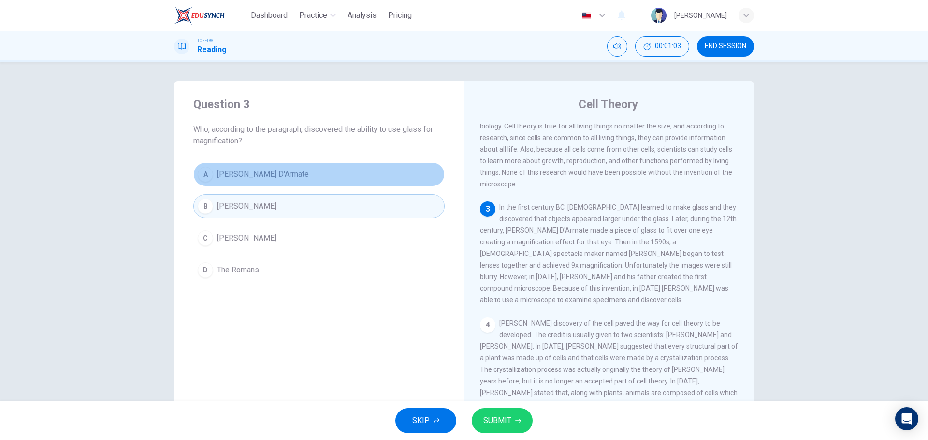
click at [238, 176] on span "Salvino D'Armate" at bounding box center [263, 175] width 92 height 12
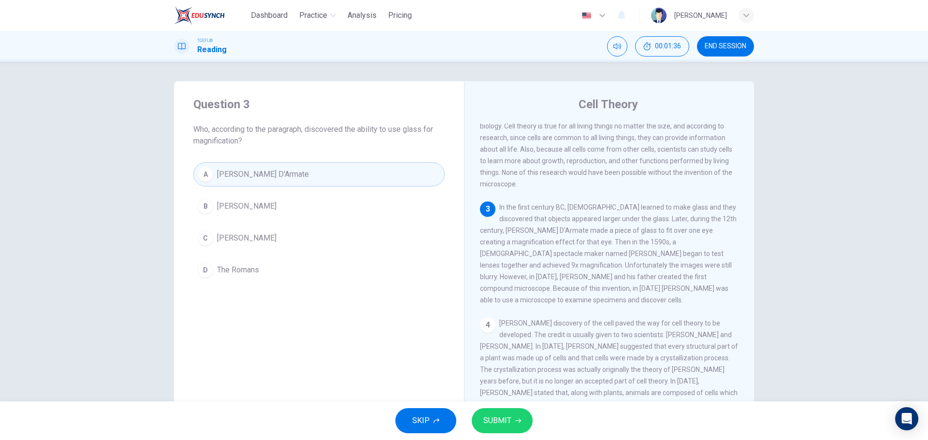
click at [249, 265] on span "The Romans" at bounding box center [238, 270] width 42 height 12
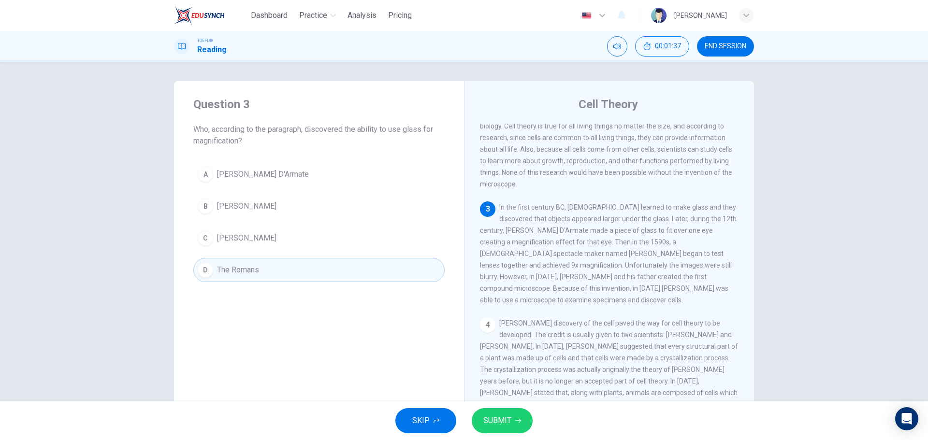
click at [500, 419] on span "SUBMIT" at bounding box center [497, 421] width 28 height 14
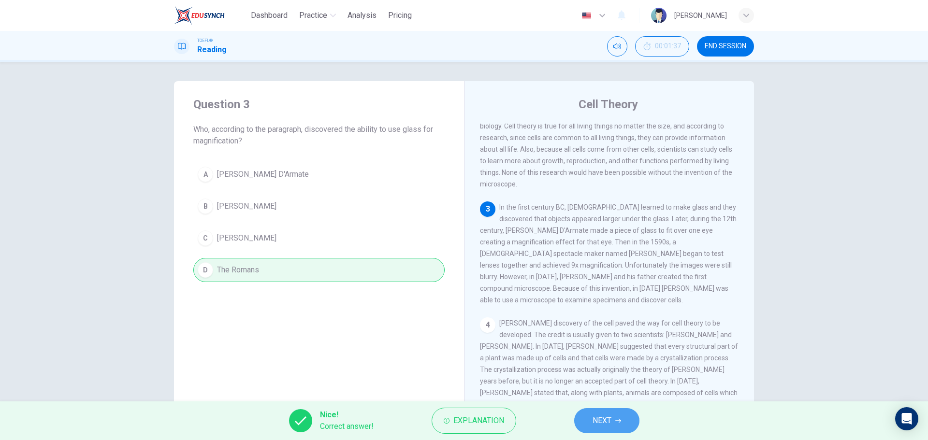
click at [618, 419] on icon "button" at bounding box center [618, 421] width 6 height 6
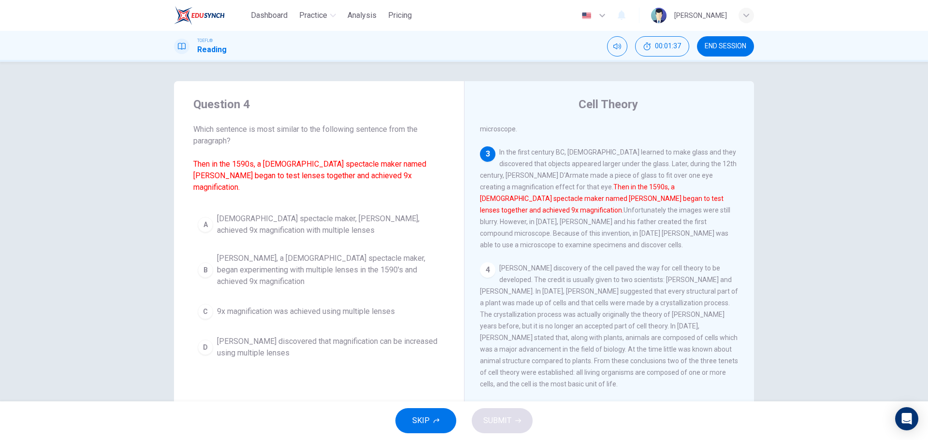
scroll to position [167, 0]
drag, startPoint x: 290, startPoint y: 260, endPoint x: 296, endPoint y: 259, distance: 6.4
click at [291, 259] on span "Zacharias Jansen, a Dutch spectacle maker, began experimenting with multiple le…" at bounding box center [328, 270] width 223 height 35
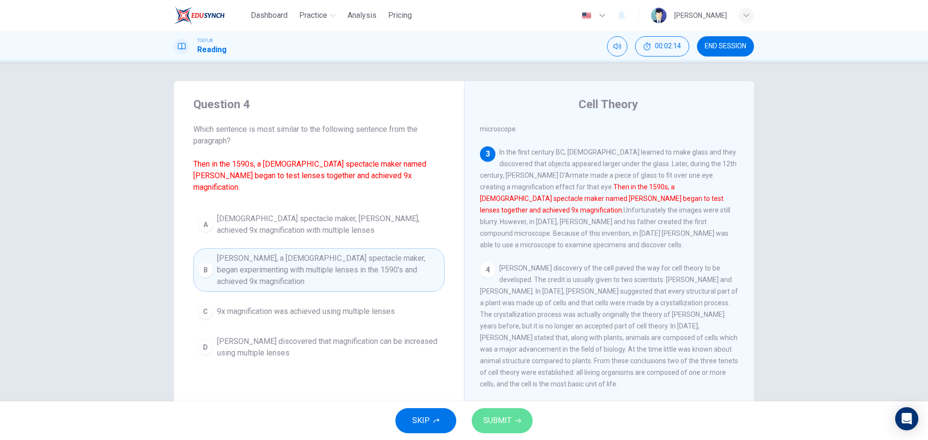
click at [499, 413] on button "SUBMIT" at bounding box center [502, 420] width 61 height 25
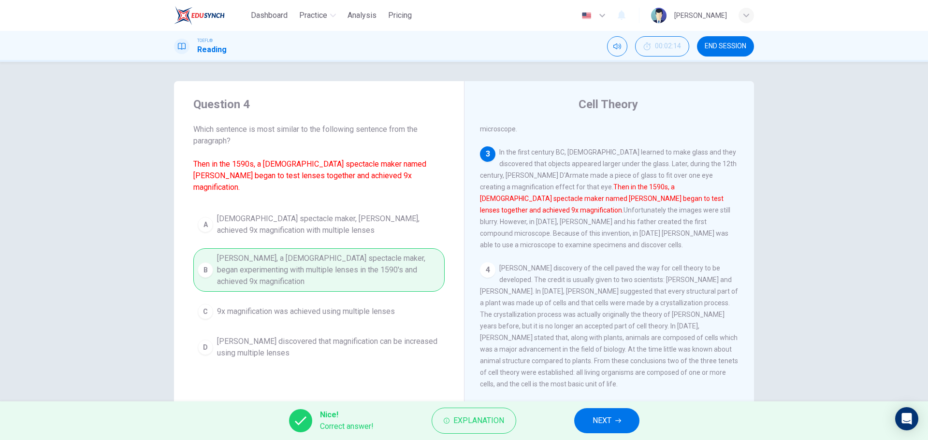
click at [629, 425] on button "NEXT" at bounding box center [606, 420] width 65 height 25
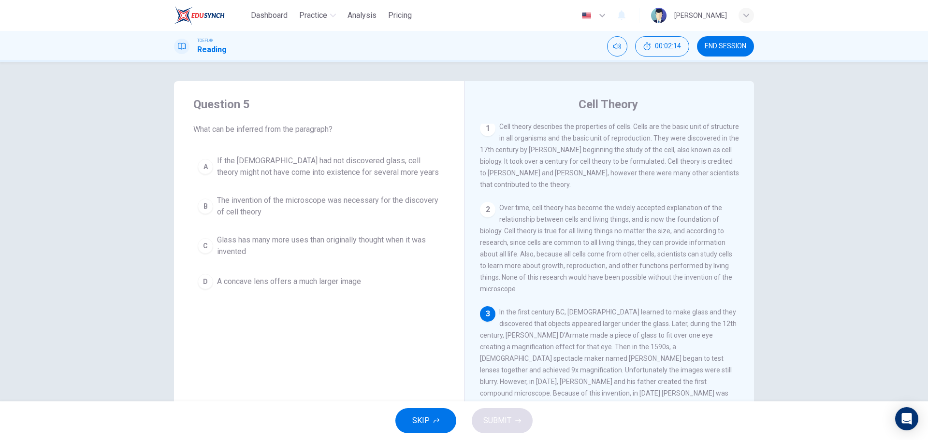
scroll to position [0, 0]
drag, startPoint x: 481, startPoint y: 210, endPoint x: 488, endPoint y: 215, distance: 8.0
click at [482, 211] on div "2" at bounding box center [487, 212] width 15 height 15
click at [488, 215] on div "2" at bounding box center [487, 212] width 15 height 15
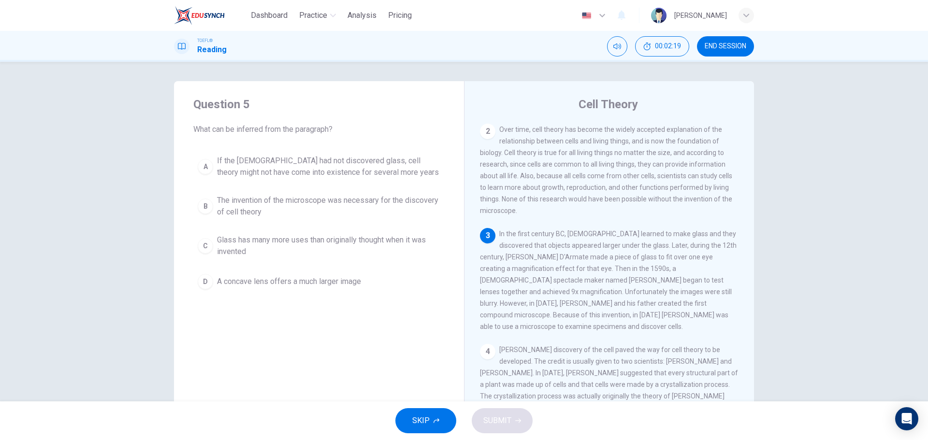
scroll to position [97, 0]
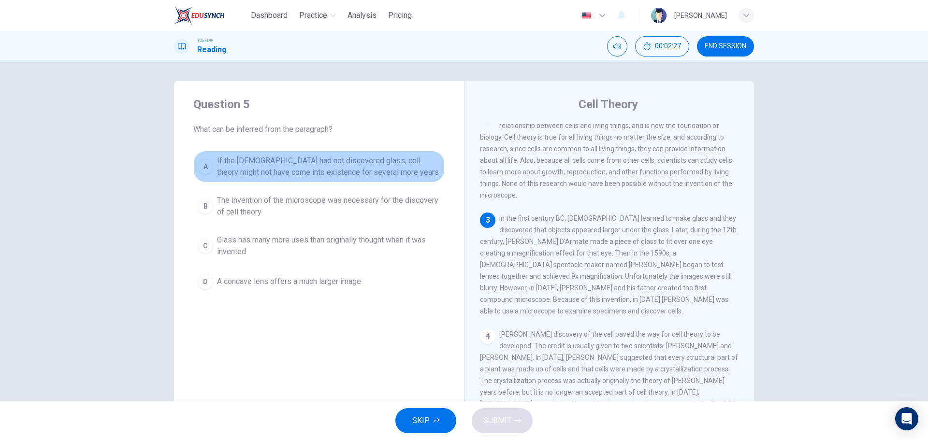
click at [376, 176] on span "If the Romans had not discovered glass, cell theory might not have come into ex…" at bounding box center [328, 166] width 223 height 23
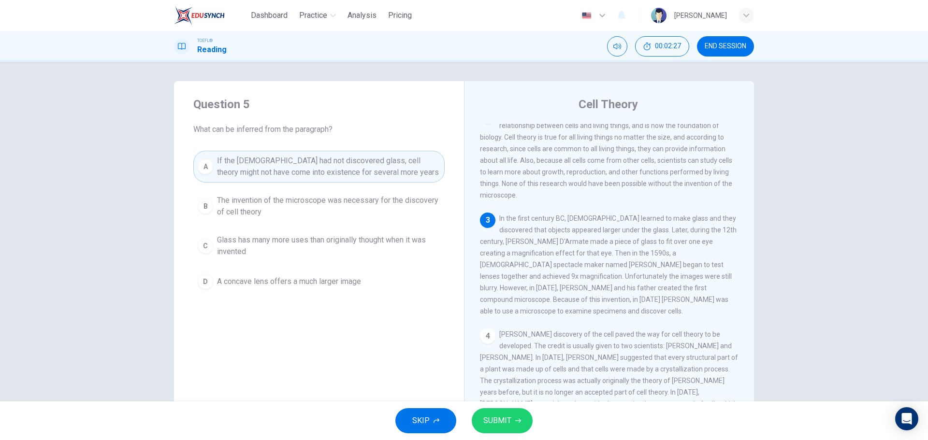
click at [350, 204] on span "The invention of the microscope was necessary for the discovery of cell theory" at bounding box center [328, 206] width 223 height 23
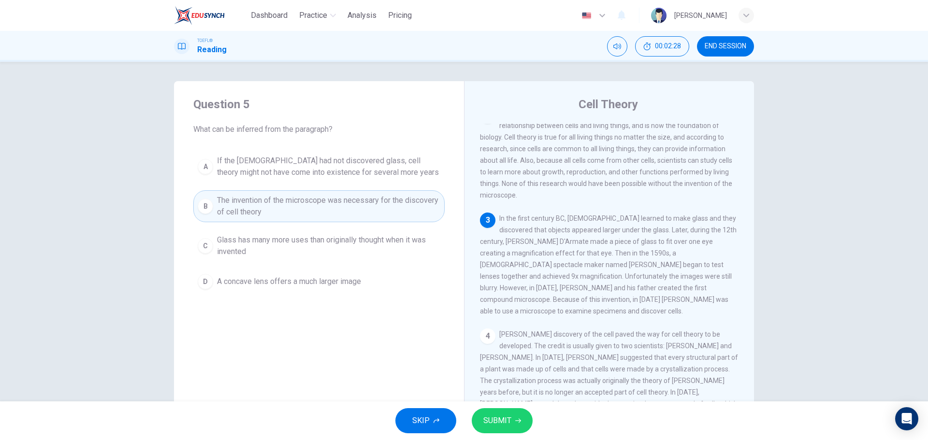
click at [347, 182] on button "A If the Romans had not discovered glass, cell theory might not have come into …" at bounding box center [318, 167] width 251 height 32
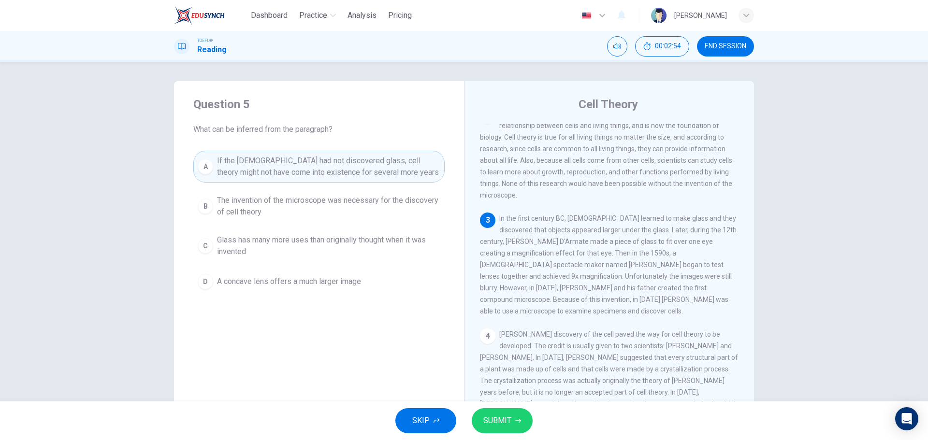
drag, startPoint x: 551, startPoint y: 299, endPoint x: 660, endPoint y: 300, distance: 108.8
click at [658, 300] on span "In the first century BC, Romans learned to make glass and they discovered that …" at bounding box center [608, 265] width 257 height 101
click at [509, 420] on span "SUBMIT" at bounding box center [497, 421] width 28 height 14
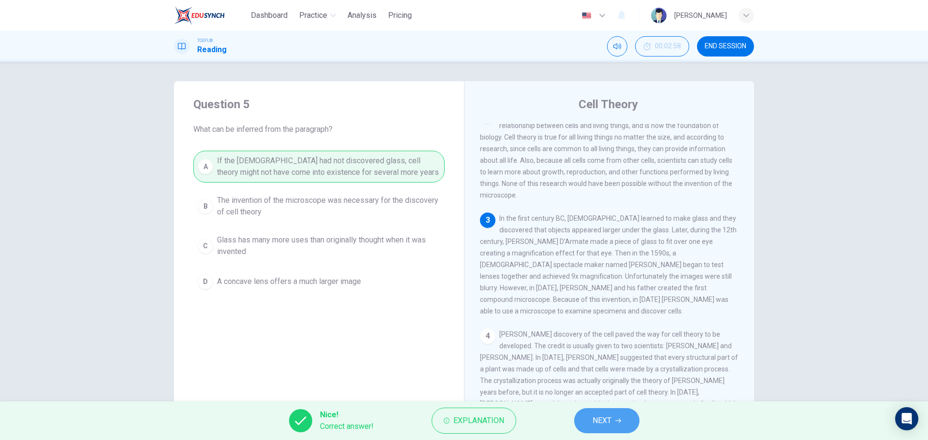
click at [600, 425] on span "NEXT" at bounding box center [602, 421] width 19 height 14
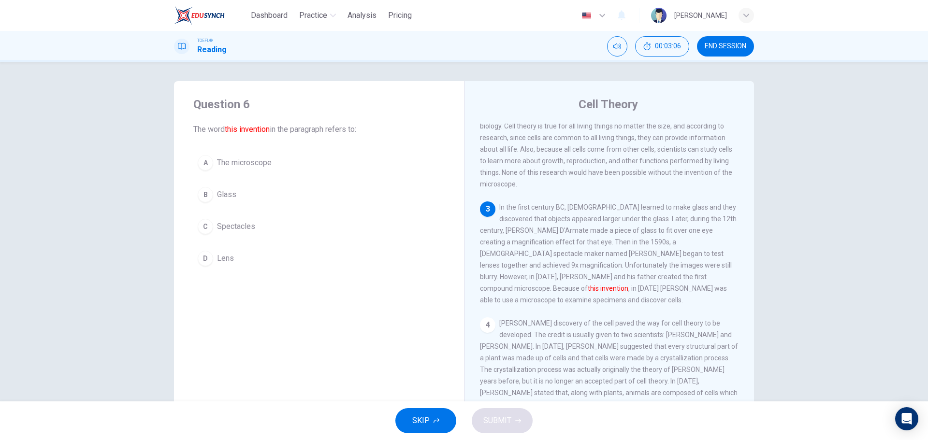
click at [246, 166] on span "The microscope" at bounding box center [244, 163] width 55 height 12
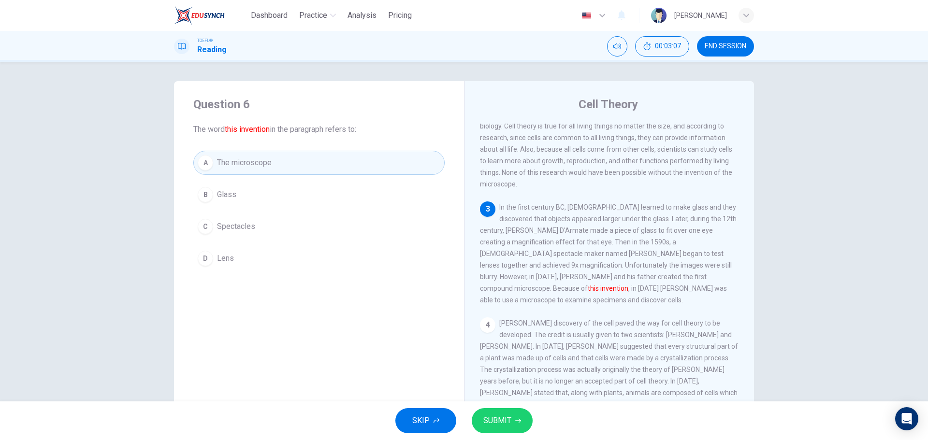
click at [496, 428] on button "SUBMIT" at bounding box center [502, 420] width 61 height 25
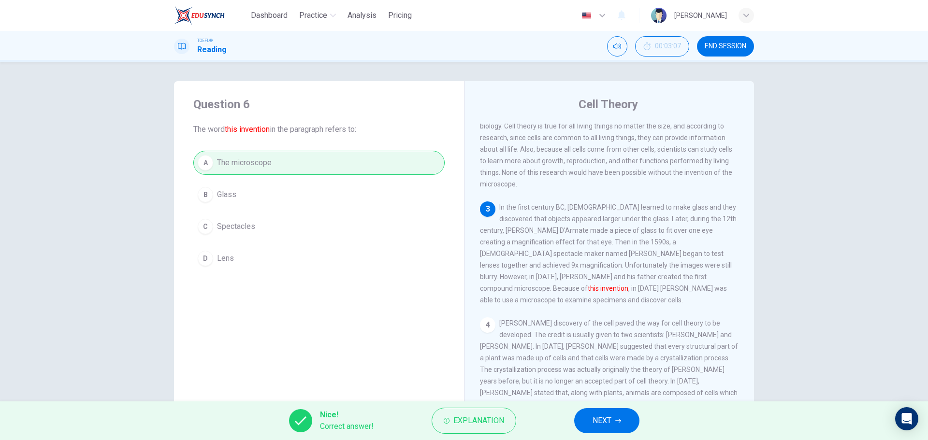
click at [603, 418] on span "NEXT" at bounding box center [602, 421] width 19 height 14
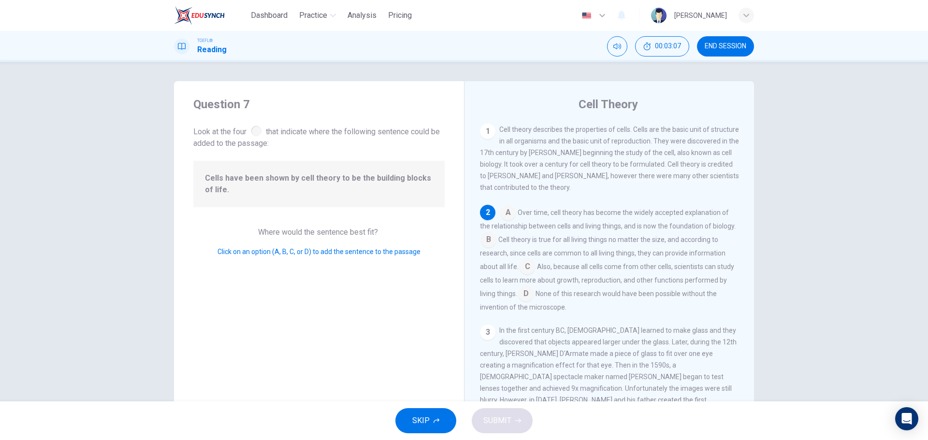
scroll to position [84, 0]
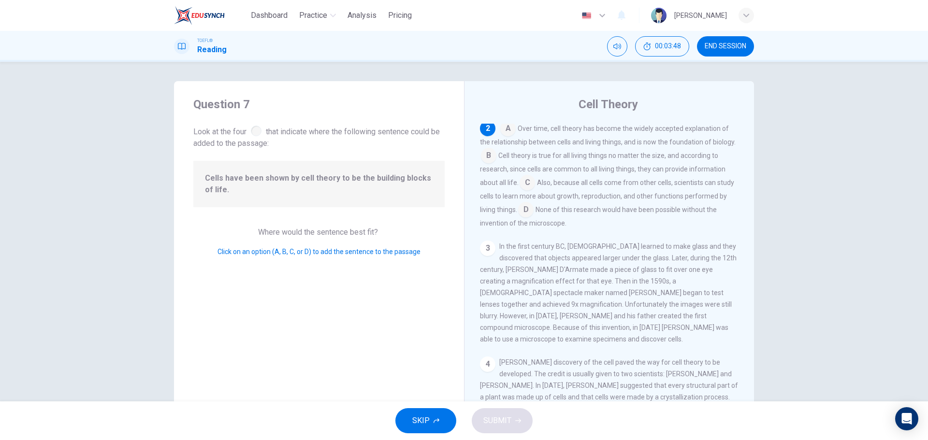
click at [527, 187] on input at bounding box center [527, 183] width 15 height 15
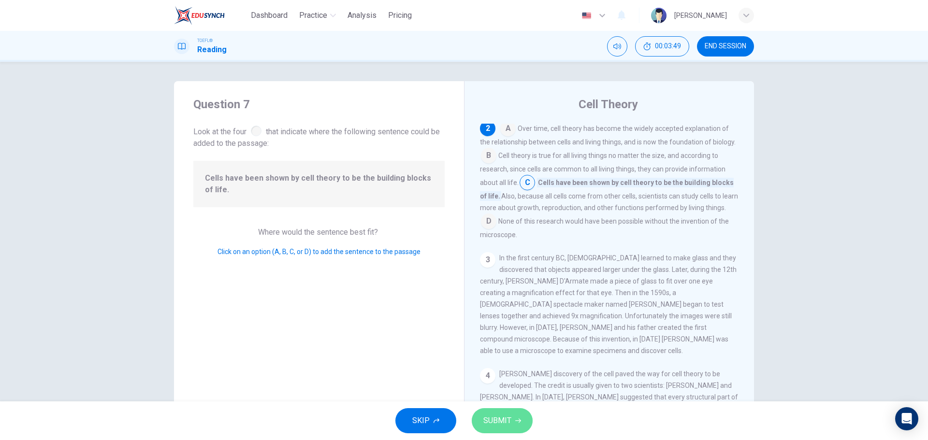
click at [521, 419] on button "SUBMIT" at bounding box center [502, 420] width 61 height 25
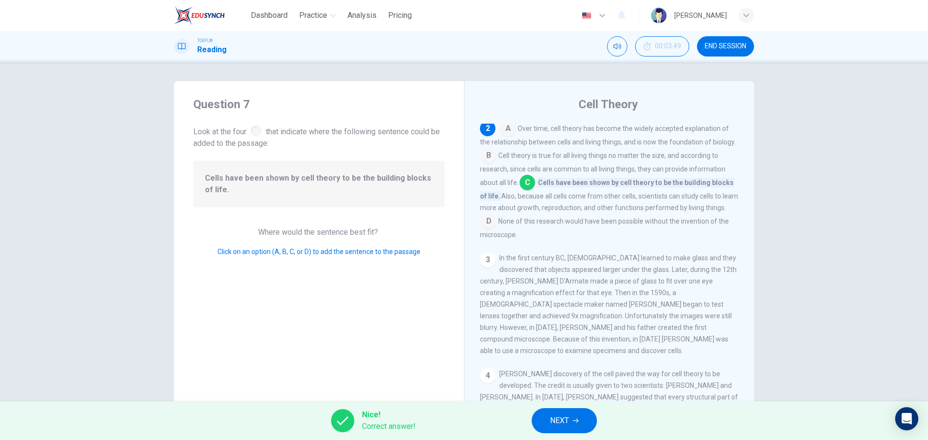
click at [555, 421] on span "NEXT" at bounding box center [559, 421] width 19 height 14
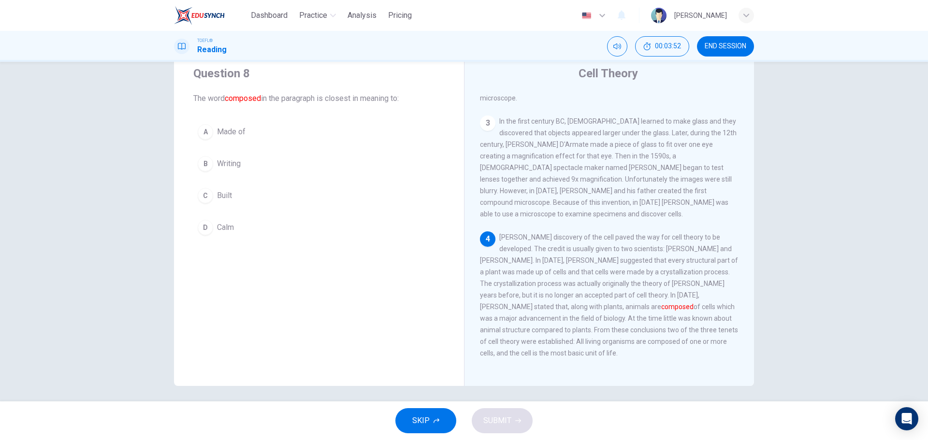
scroll to position [35, 0]
click at [236, 125] on span "Made of" at bounding box center [231, 128] width 29 height 12
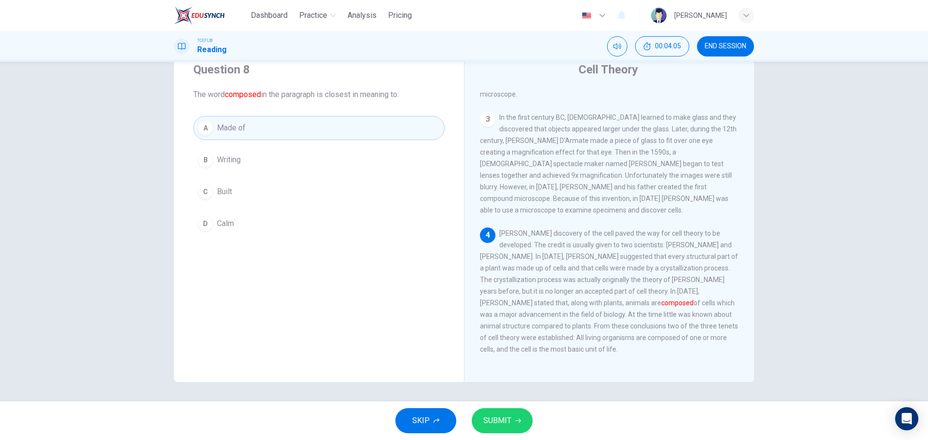
click at [522, 417] on button "SUBMIT" at bounding box center [502, 420] width 61 height 25
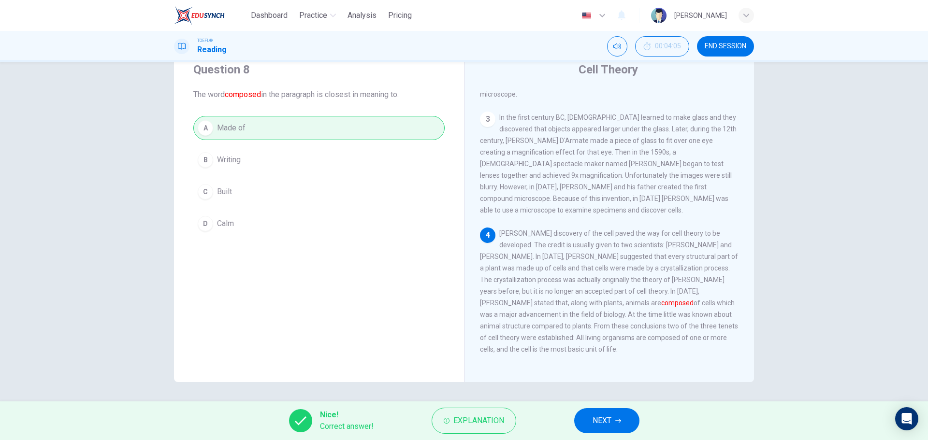
click at [594, 426] on span "NEXT" at bounding box center [602, 421] width 19 height 14
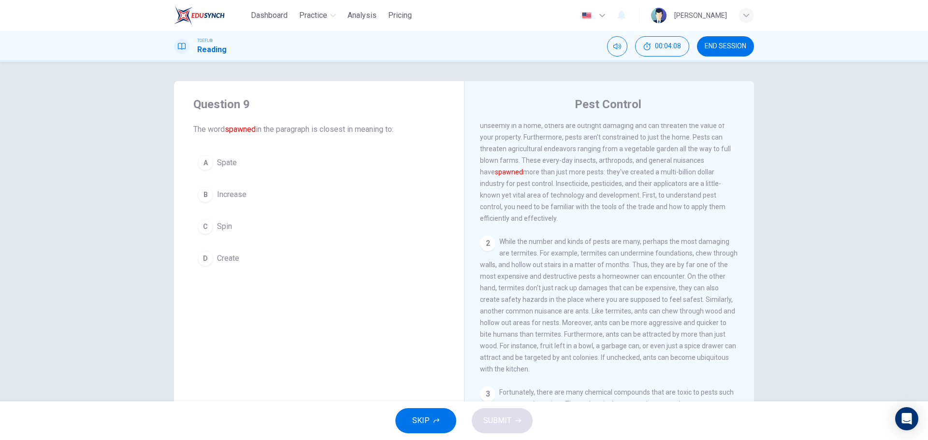
scroll to position [0, 0]
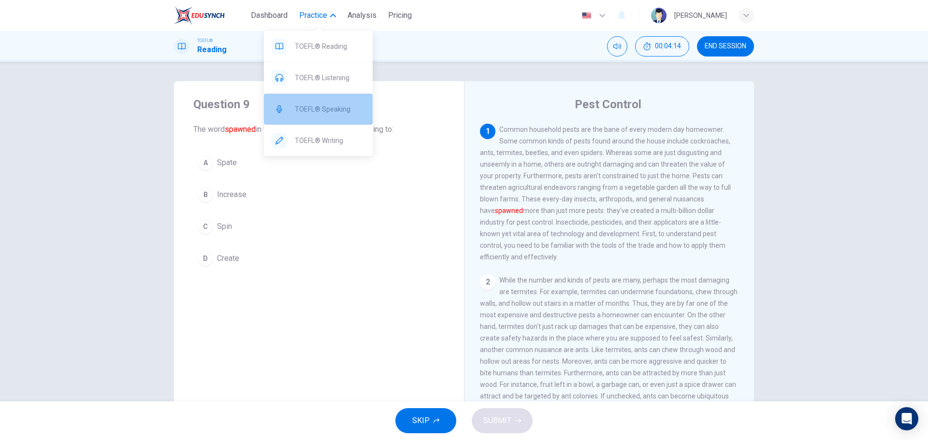
click at [339, 106] on span "TOEFL® Speaking" at bounding box center [330, 109] width 70 height 12
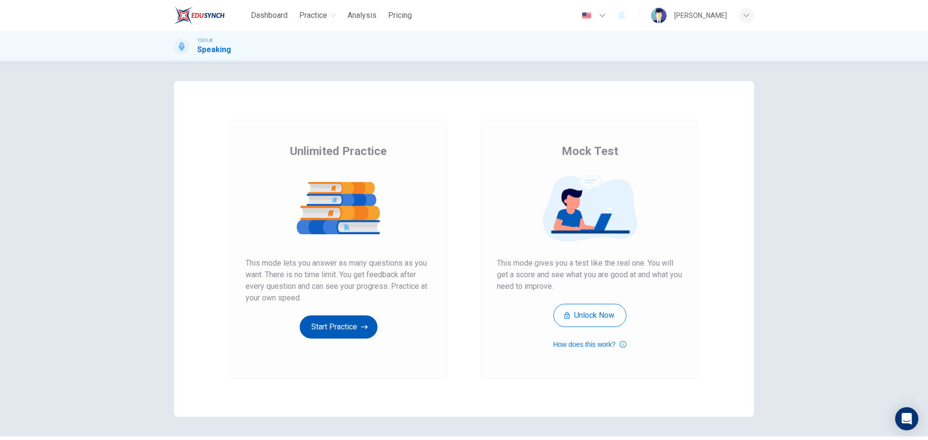
click at [362, 335] on button "Start Practice" at bounding box center [339, 327] width 78 height 23
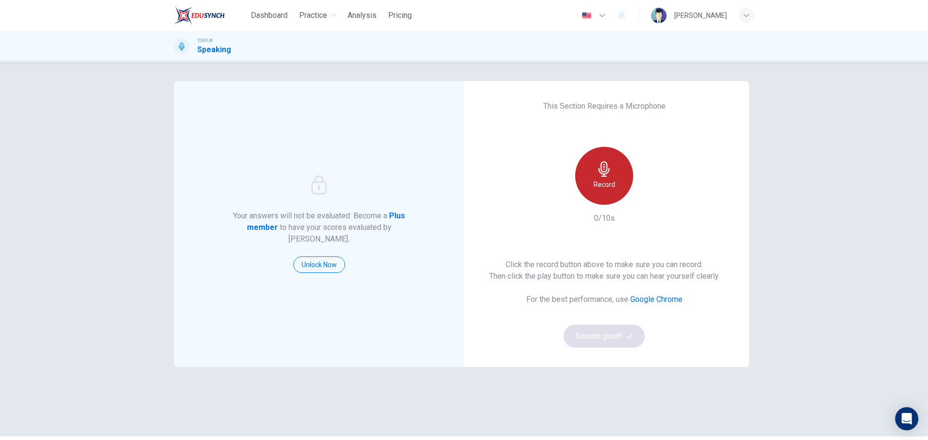
click at [624, 183] on div "Record" at bounding box center [604, 176] width 58 height 58
click at [602, 201] on div "Stop" at bounding box center [604, 176] width 58 height 58
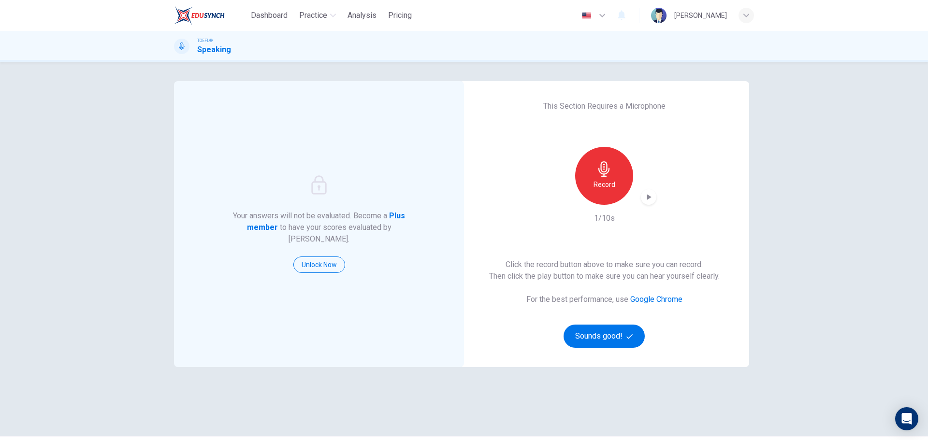
click at [647, 200] on icon "button" at bounding box center [649, 197] width 10 height 10
click at [618, 331] on button "Sounds good!" at bounding box center [604, 336] width 81 height 23
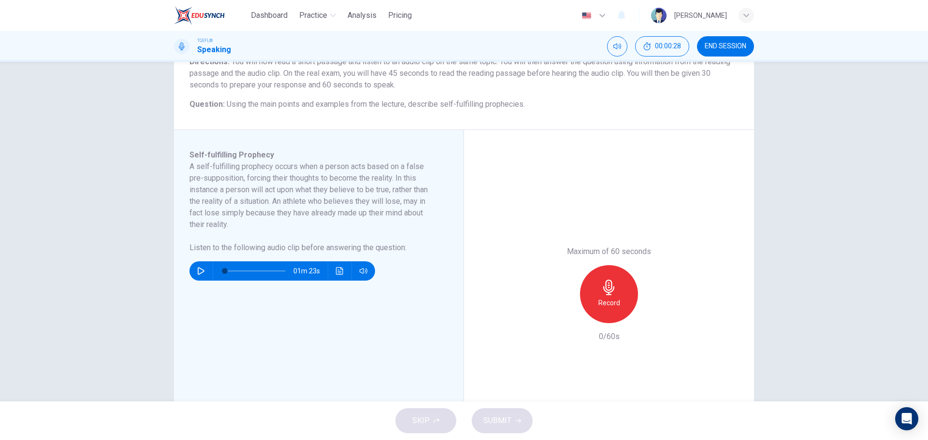
scroll to position [97, 0]
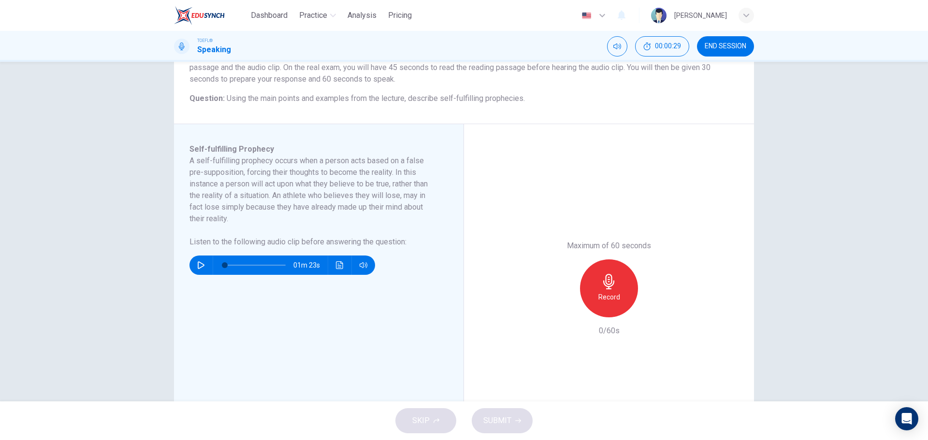
click at [198, 264] on icon "button" at bounding box center [201, 266] width 8 height 8
click at [256, 266] on span at bounding box center [255, 266] width 61 height 14
type input "0"
click at [598, 279] on div "Record" at bounding box center [609, 289] width 58 height 58
click at [602, 294] on h6 "Stop" at bounding box center [609, 298] width 15 height 12
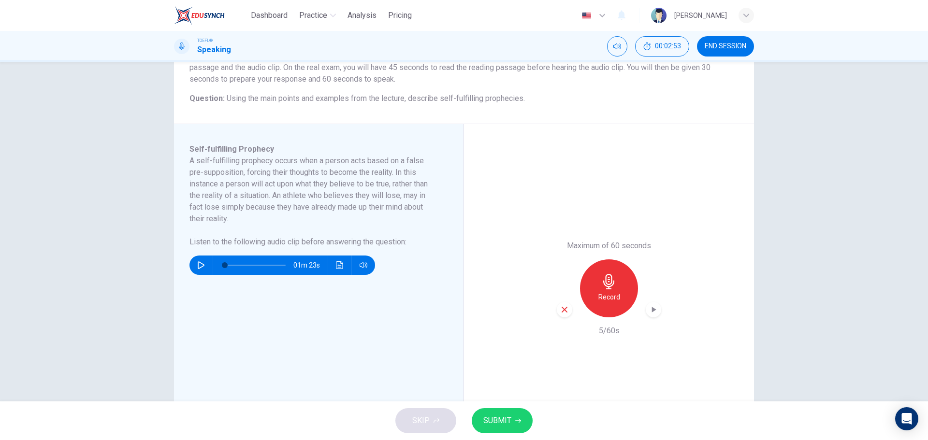
click at [566, 306] on icon "button" at bounding box center [564, 310] width 9 height 9
click at [602, 296] on h6 "Record" at bounding box center [609, 298] width 22 height 12
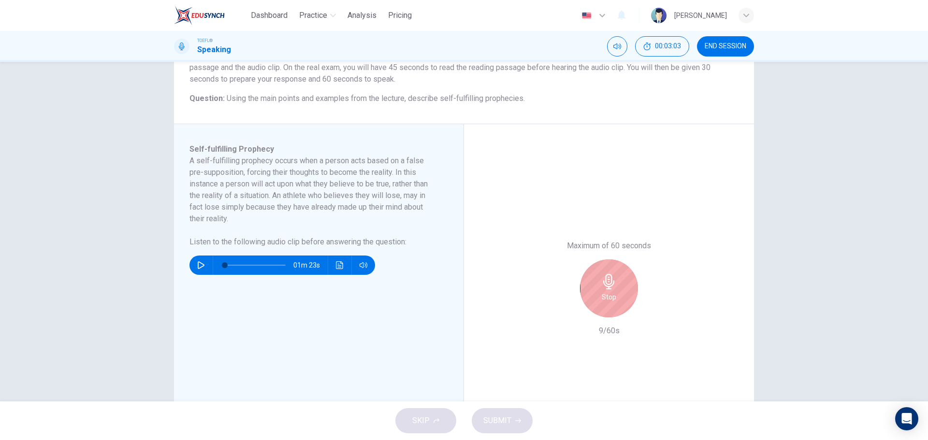
drag, startPoint x: 600, startPoint y: 300, endPoint x: 608, endPoint y: 292, distance: 10.9
click at [608, 292] on h6 "Stop" at bounding box center [609, 298] width 15 height 12
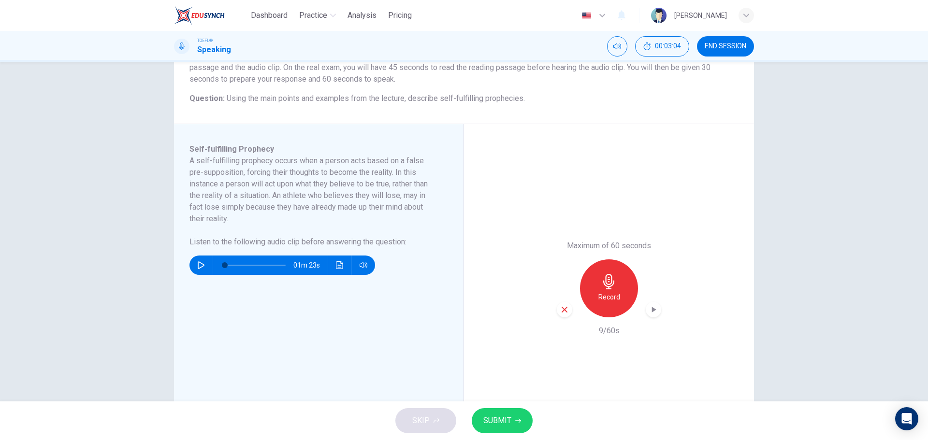
click at [562, 301] on div "Record" at bounding box center [609, 289] width 104 height 58
click at [561, 306] on icon "button" at bounding box center [564, 310] width 9 height 9
click at [603, 282] on icon "button" at bounding box center [608, 281] width 15 height 15
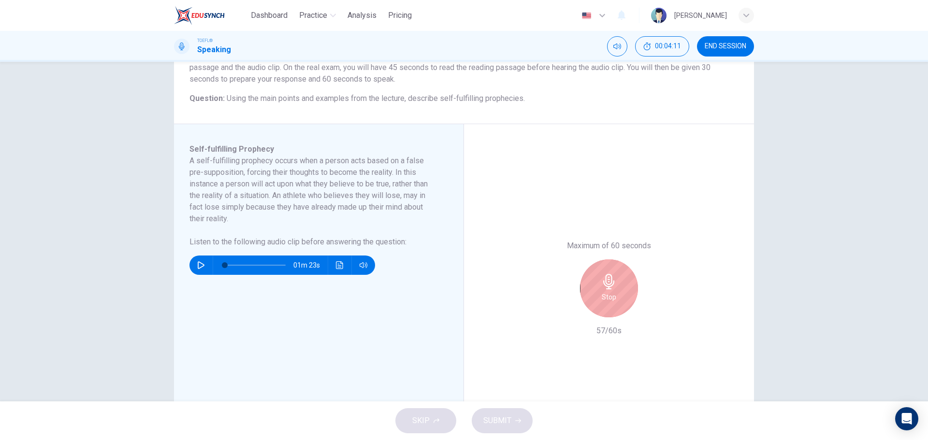
drag, startPoint x: 603, startPoint y: 282, endPoint x: 606, endPoint y: 277, distance: 5.2
click at [606, 277] on icon "button" at bounding box center [608, 281] width 15 height 15
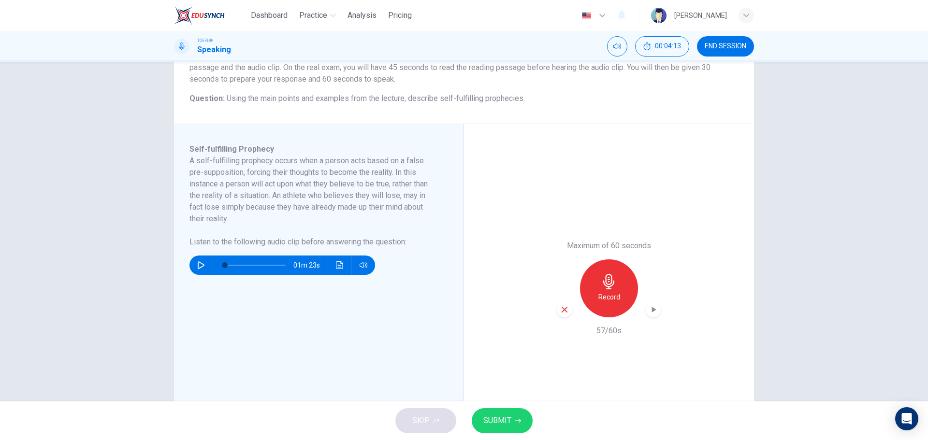
click at [491, 415] on span "SUBMIT" at bounding box center [497, 421] width 28 height 14
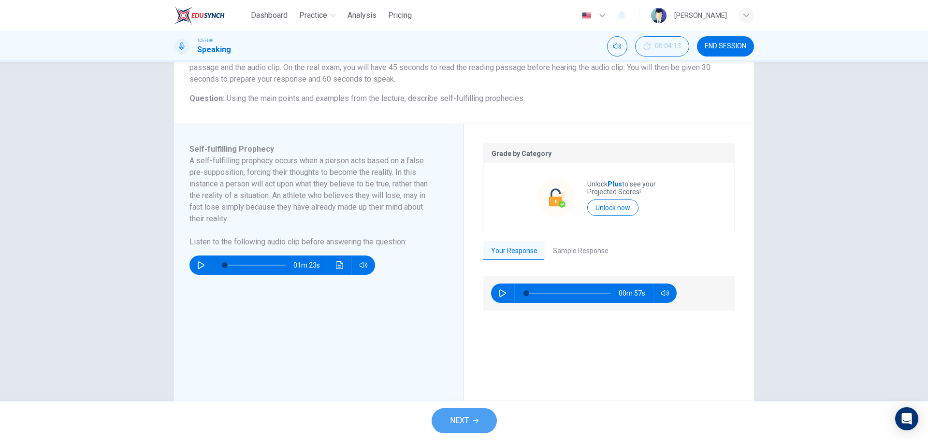
click at [471, 412] on button "NEXT" at bounding box center [464, 420] width 65 height 25
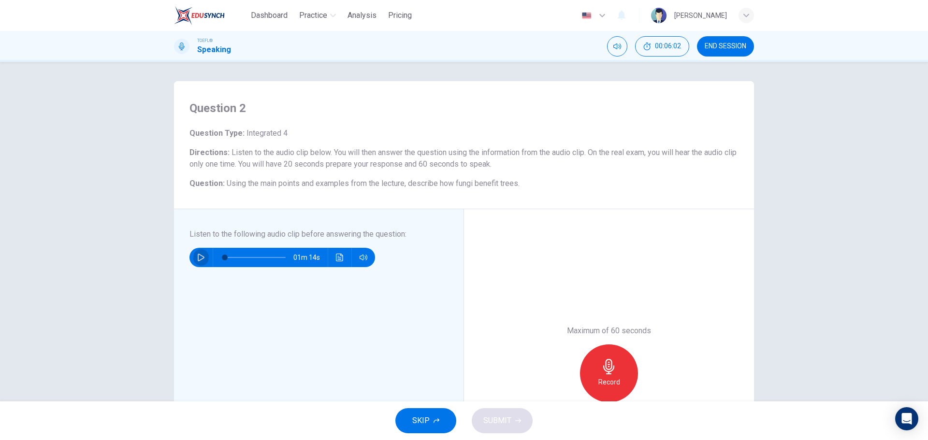
click at [197, 252] on button "button" at bounding box center [200, 257] width 15 height 19
click at [245, 264] on span at bounding box center [255, 258] width 61 height 14
click at [249, 259] on span at bounding box center [252, 258] width 6 height 6
click at [193, 262] on button "button" at bounding box center [200, 257] width 15 height 19
click at [202, 256] on icon "button" at bounding box center [201, 258] width 8 height 8
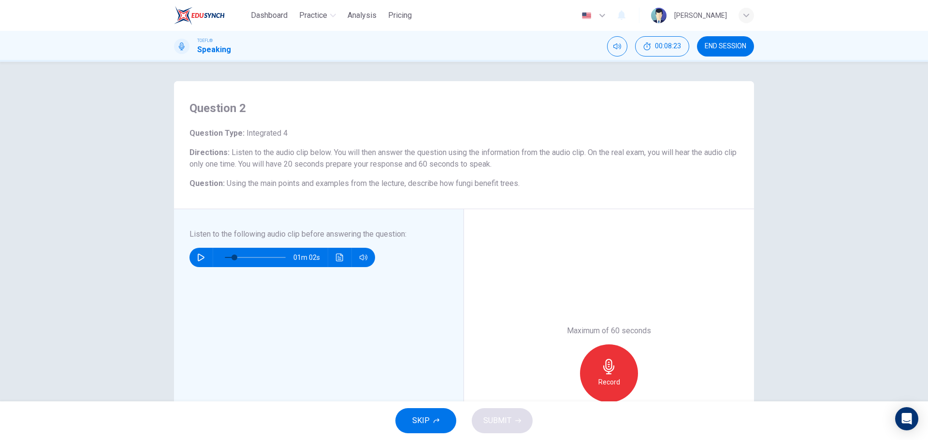
click at [610, 359] on div "Record" at bounding box center [609, 374] width 58 height 58
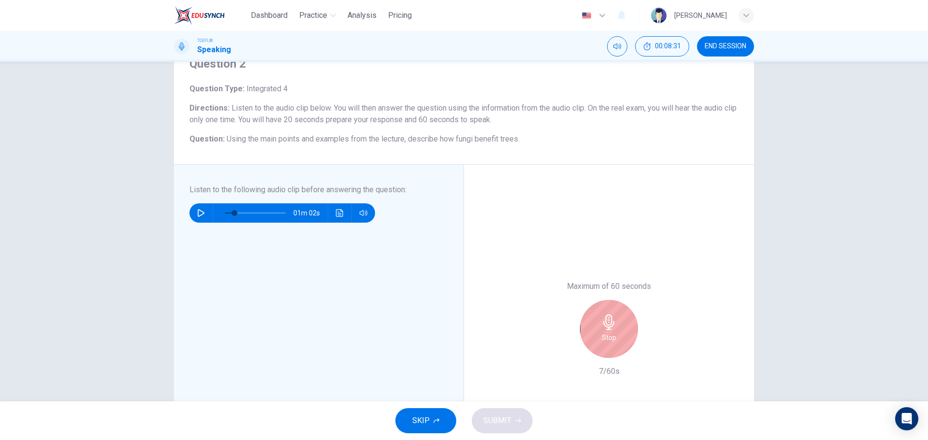
scroll to position [48, 0]
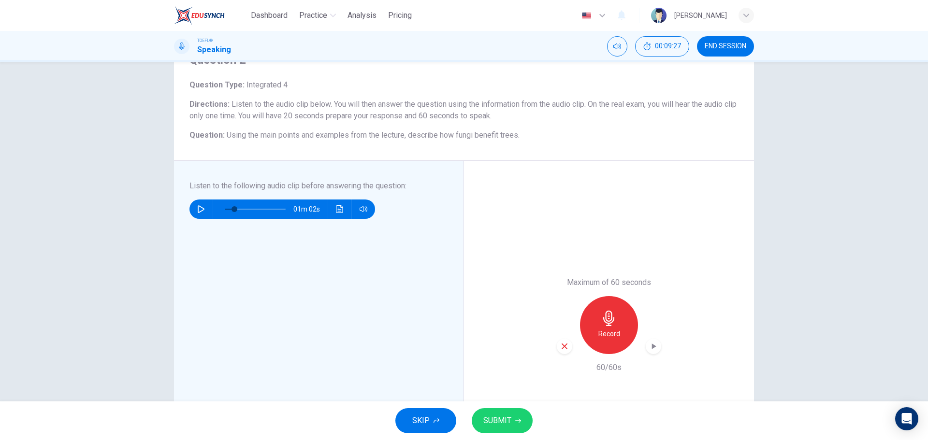
click at [494, 426] on span "SUBMIT" at bounding box center [497, 421] width 28 height 14
type input "0"
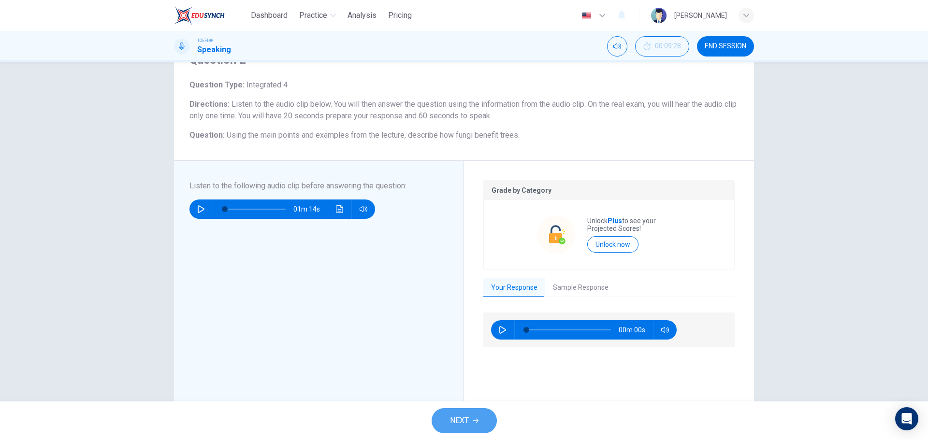
click at [483, 420] on button "NEXT" at bounding box center [464, 420] width 65 height 25
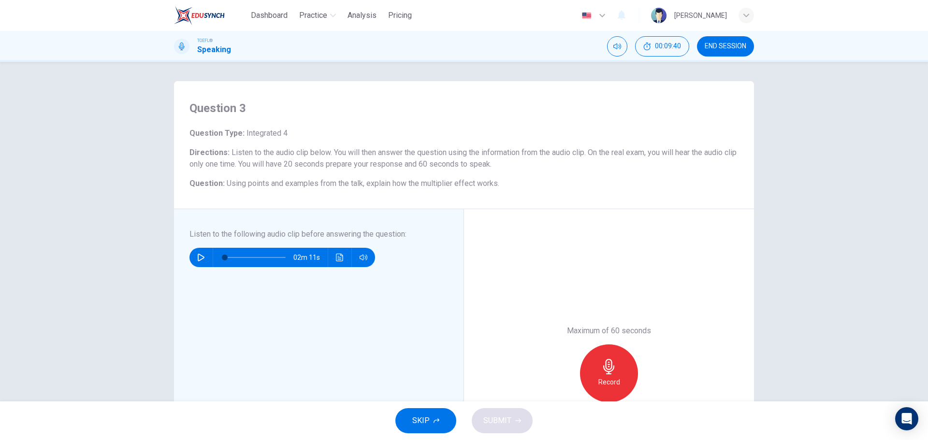
drag, startPoint x: 227, startPoint y: 182, endPoint x: 491, endPoint y: 170, distance: 264.2
click at [491, 170] on div "Question Type : Integrated 4 Directions : Listen to the audio clip below. You w…" at bounding box center [464, 159] width 549 height 62
click at [198, 262] on button "button" at bounding box center [200, 257] width 15 height 19
type input "0"
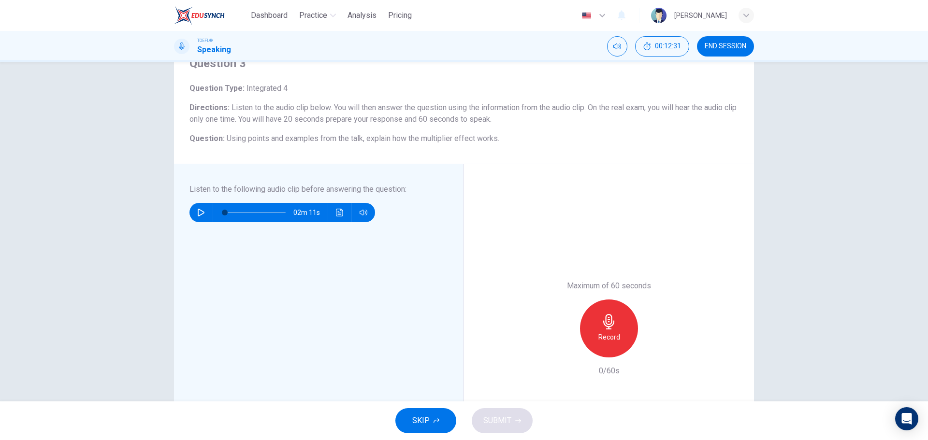
scroll to position [48, 0]
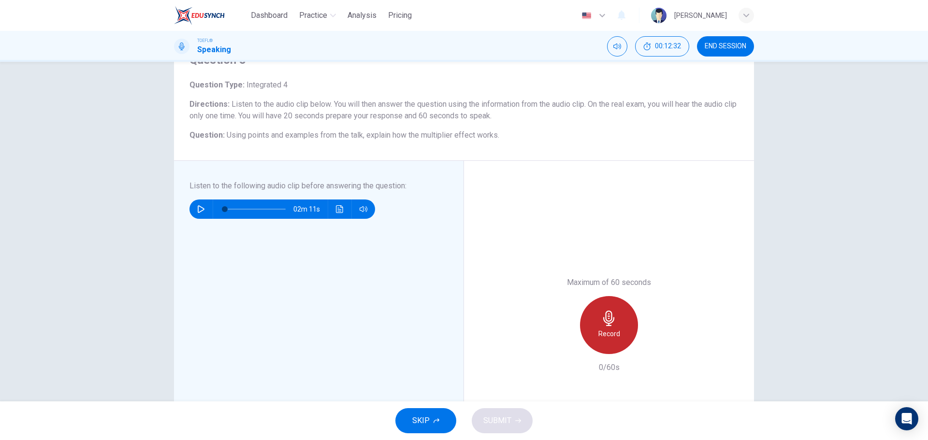
click at [613, 322] on icon "button" at bounding box center [608, 318] width 15 height 15
drag, startPoint x: 643, startPoint y: 344, endPoint x: 627, endPoint y: 330, distance: 20.9
click at [643, 343] on div "Stop" at bounding box center [609, 325] width 104 height 58
drag, startPoint x: 626, startPoint y: 330, endPoint x: 591, endPoint y: 337, distance: 35.6
click at [625, 330] on div "Stop" at bounding box center [609, 325] width 58 height 58
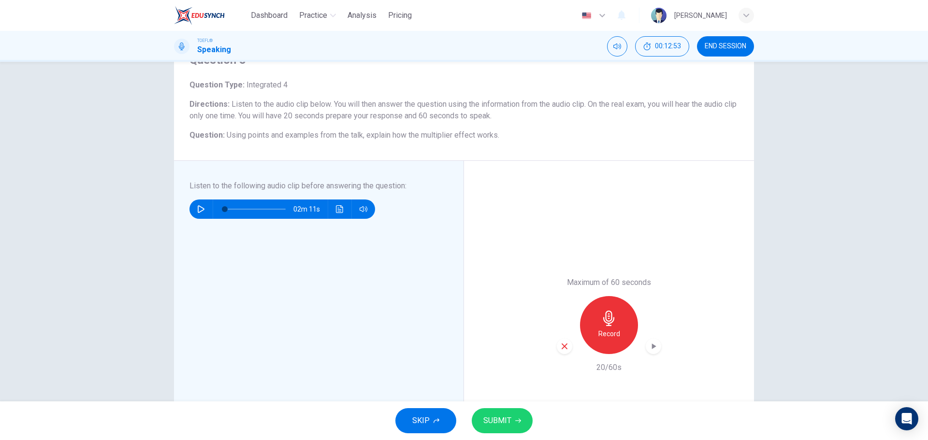
click at [557, 343] on div "button" at bounding box center [564, 346] width 15 height 15
click at [594, 333] on div "Record" at bounding box center [609, 325] width 58 height 58
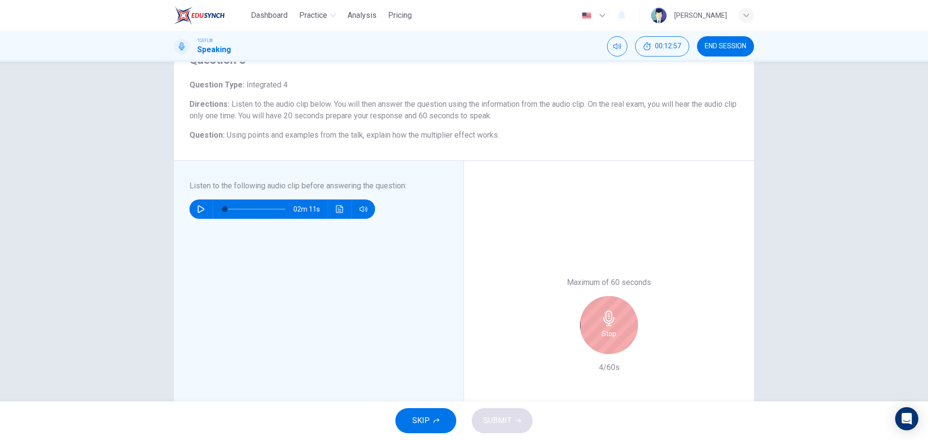
click at [602, 334] on h6 "Stop" at bounding box center [609, 334] width 15 height 12
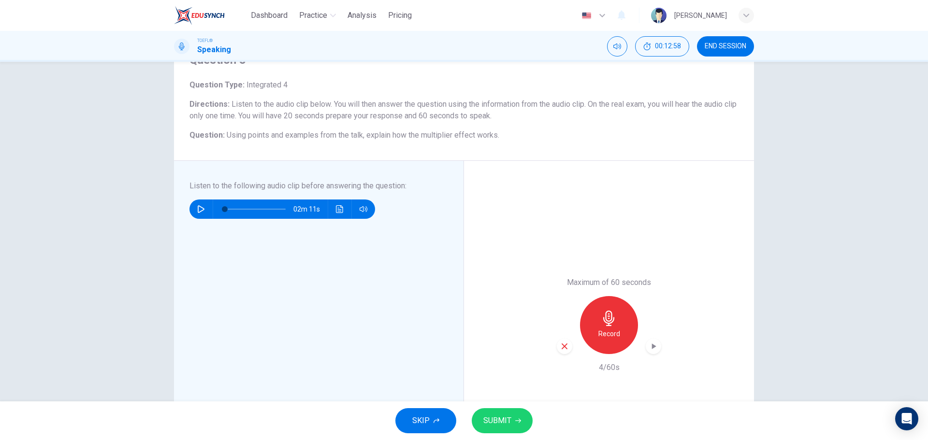
click at [564, 343] on icon "button" at bounding box center [564, 346] width 9 height 9
click at [600, 335] on h6 "Record" at bounding box center [609, 334] width 22 height 12
click at [557, 347] on div "button" at bounding box center [564, 346] width 15 height 15
click at [602, 334] on h6 "Record" at bounding box center [609, 334] width 22 height 12
click at [488, 419] on span "SUBMIT" at bounding box center [497, 421] width 28 height 14
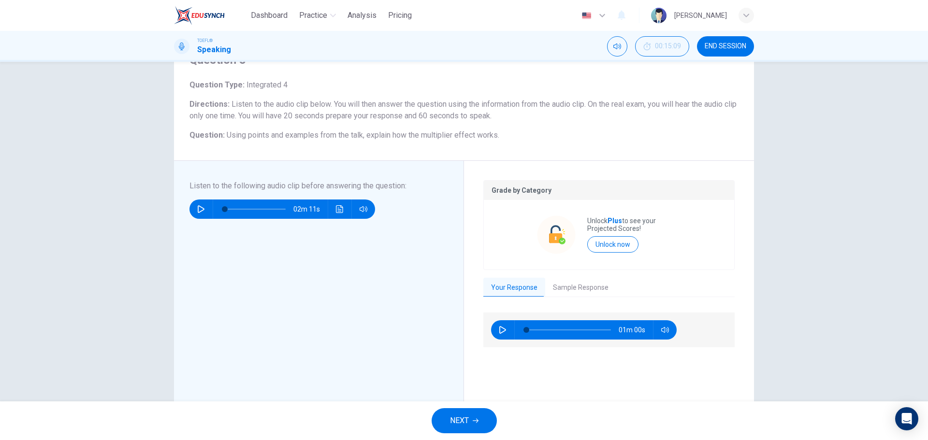
drag, startPoint x: 504, startPoint y: 136, endPoint x: 271, endPoint y: 114, distance: 234.0
click at [271, 114] on div "Question Type : Integrated 4 Directions : Listen to the audio clip below. You w…" at bounding box center [464, 110] width 549 height 62
click at [473, 413] on button "NEXT" at bounding box center [464, 420] width 65 height 25
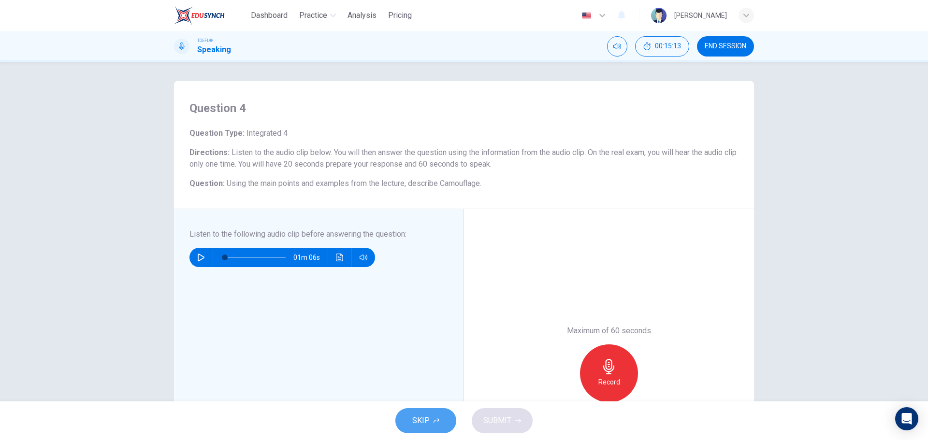
click at [449, 422] on button "SKIP" at bounding box center [425, 420] width 61 height 25
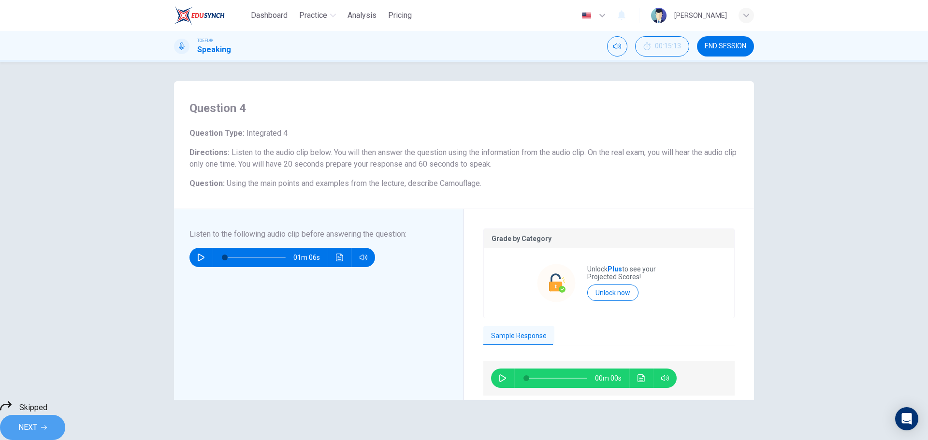
click at [37, 421] on span "NEXT" at bounding box center [27, 428] width 19 height 14
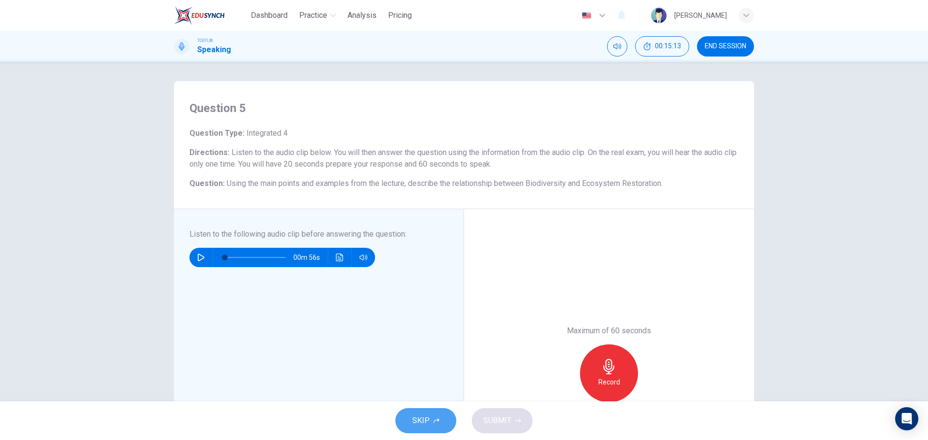
click at [437, 422] on icon "button" at bounding box center [437, 421] width 6 height 6
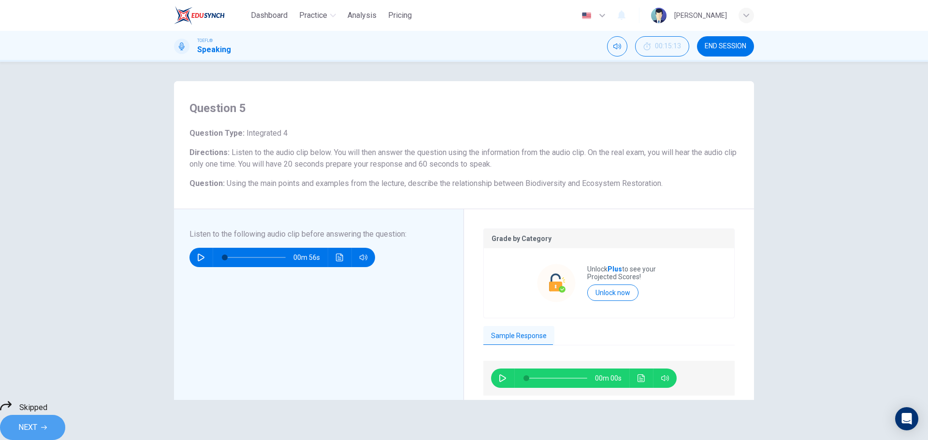
click at [37, 421] on span "NEXT" at bounding box center [27, 428] width 19 height 14
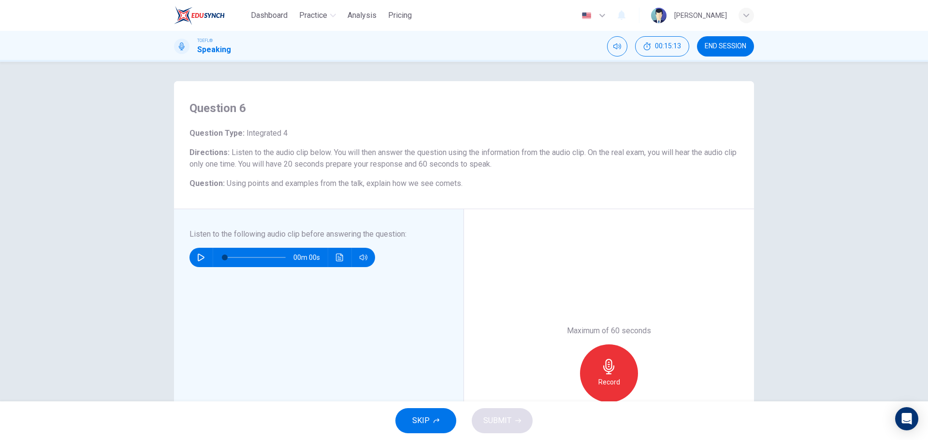
click at [426, 412] on button "SKIP" at bounding box center [425, 420] width 61 height 25
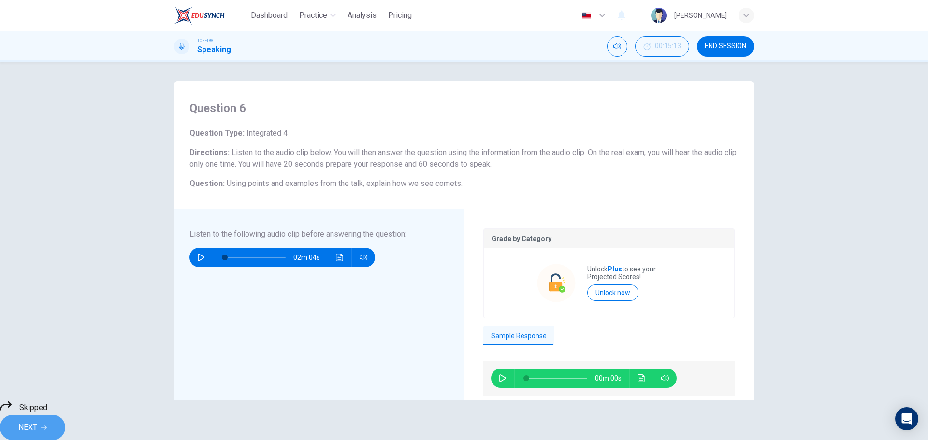
click at [37, 421] on span "NEXT" at bounding box center [27, 428] width 19 height 14
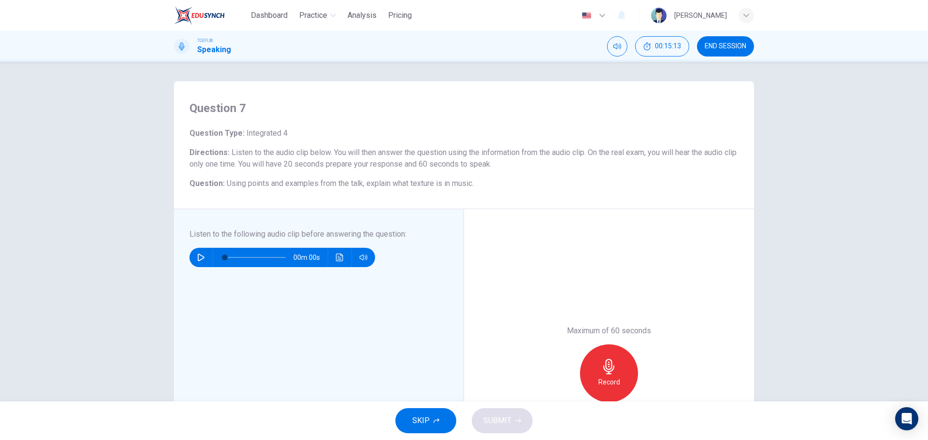
click at [430, 416] on button "SKIP" at bounding box center [425, 420] width 61 height 25
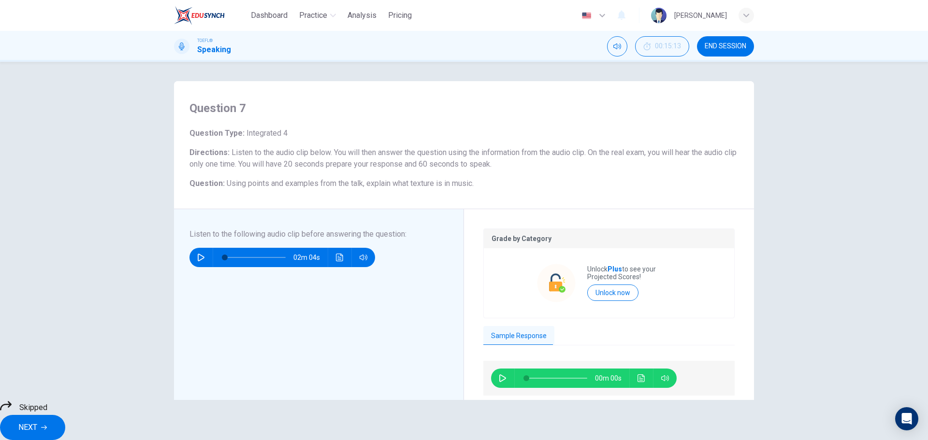
click at [65, 423] on button "NEXT" at bounding box center [32, 427] width 65 height 25
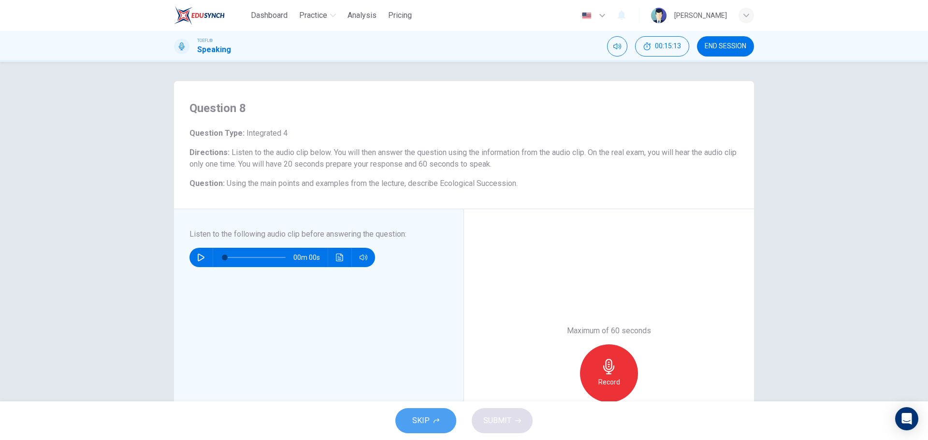
click at [429, 417] on span "SKIP" at bounding box center [420, 421] width 17 height 14
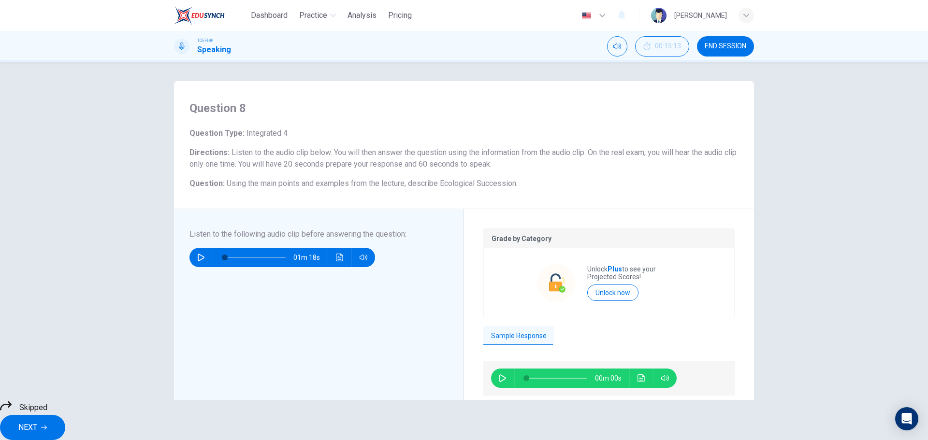
click at [37, 423] on span "NEXT" at bounding box center [27, 428] width 19 height 14
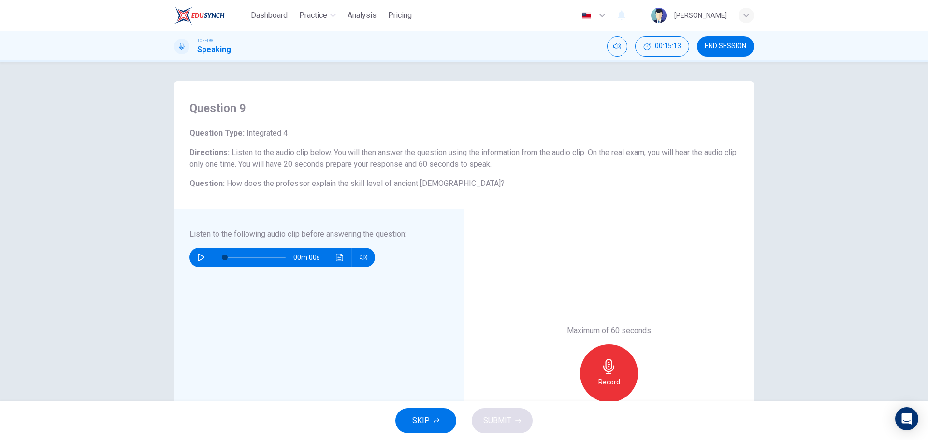
click at [438, 417] on button "SKIP" at bounding box center [425, 420] width 61 height 25
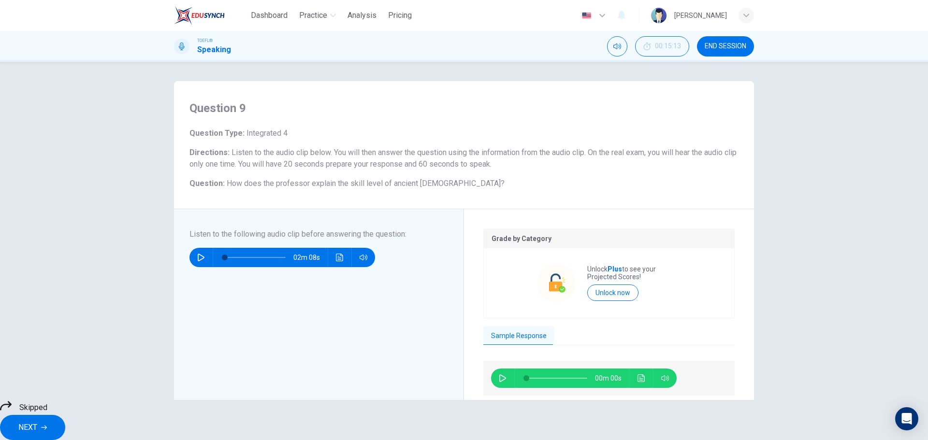
drag, startPoint x: 504, startPoint y: 423, endPoint x: 511, endPoint y: 424, distance: 7.9
click at [37, 424] on span "NEXT" at bounding box center [27, 428] width 19 height 14
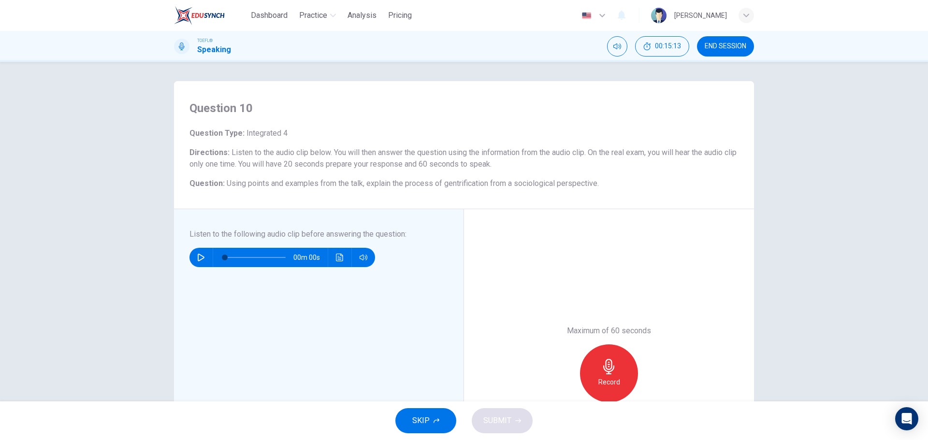
drag, startPoint x: 424, startPoint y: 269, endPoint x: 483, endPoint y: 276, distance: 59.4
click at [437, 410] on button "SKIP" at bounding box center [425, 420] width 61 height 25
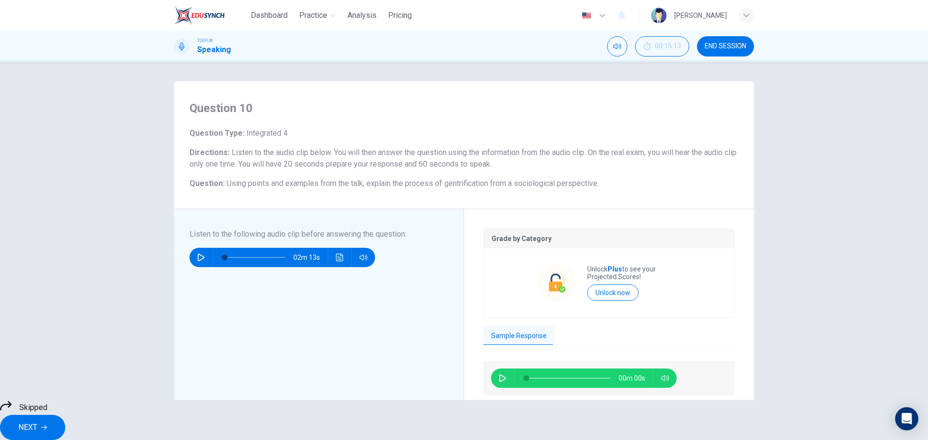
click at [65, 415] on button "NEXT" at bounding box center [32, 427] width 65 height 25
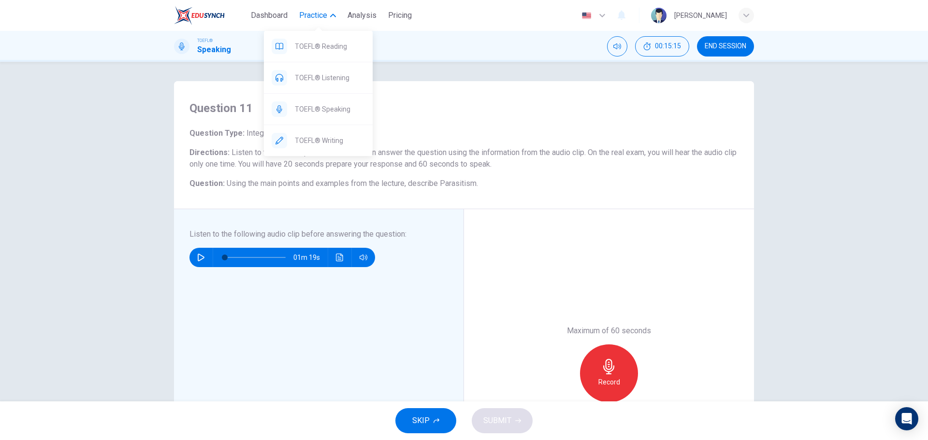
click at [343, 110] on span "TOEFL® Speaking" at bounding box center [330, 109] width 70 height 12
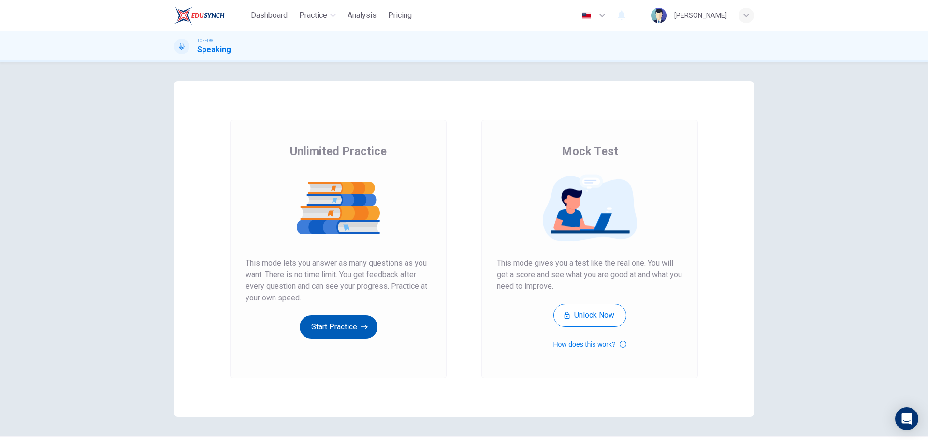
click at [338, 331] on button "Start Practice" at bounding box center [339, 327] width 78 height 23
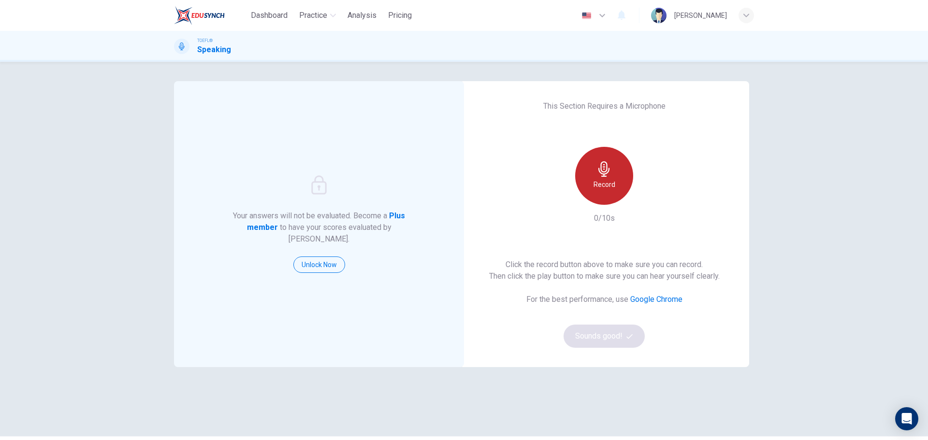
click at [605, 190] on h6 "Record" at bounding box center [605, 185] width 22 height 12
drag, startPoint x: 609, startPoint y: 174, endPoint x: 607, endPoint y: 202, distance: 27.6
click at [606, 173] on icon "button" at bounding box center [604, 168] width 15 height 15
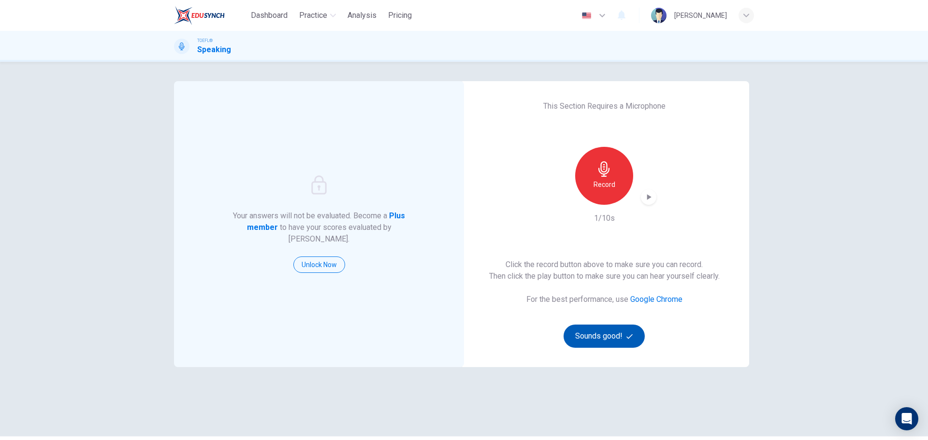
click at [619, 339] on button "Sounds good!" at bounding box center [604, 336] width 81 height 23
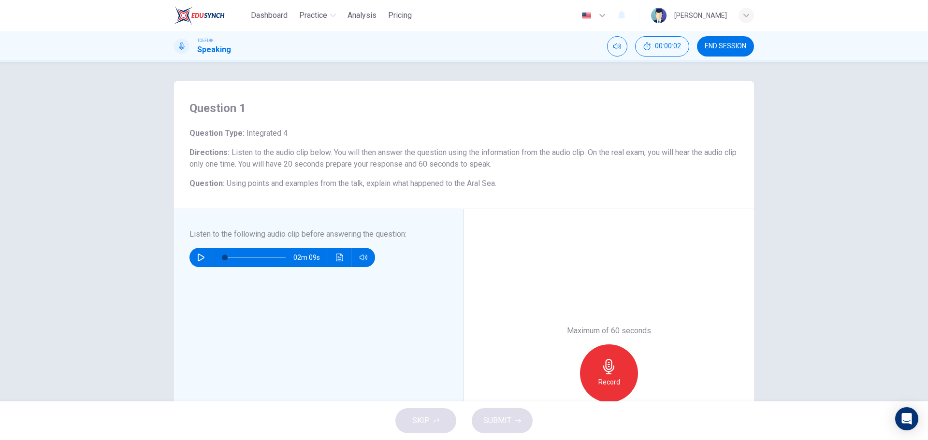
click at [204, 262] on button "button" at bounding box center [200, 257] width 15 height 19
click at [585, 369] on div "Record" at bounding box center [609, 374] width 58 height 58
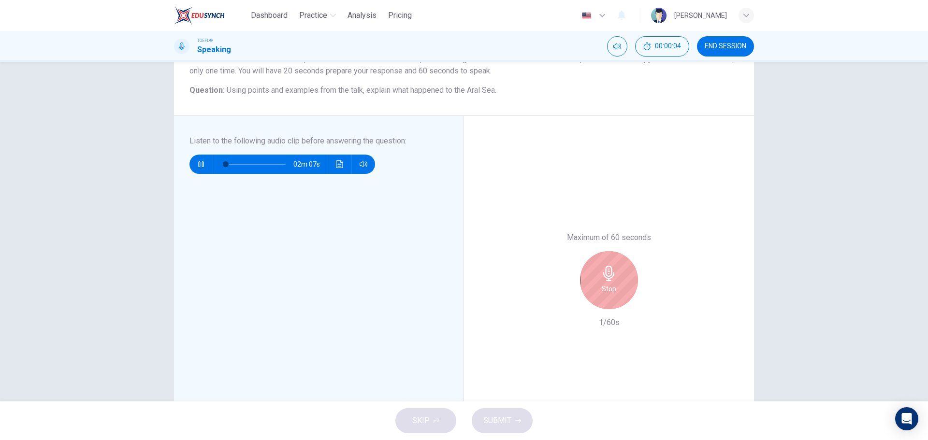
scroll to position [97, 0]
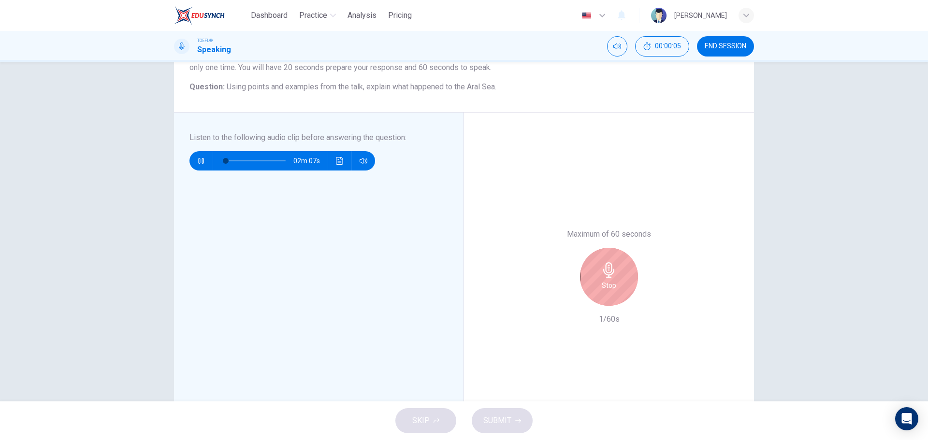
click at [601, 276] on icon "button" at bounding box center [608, 269] width 15 height 15
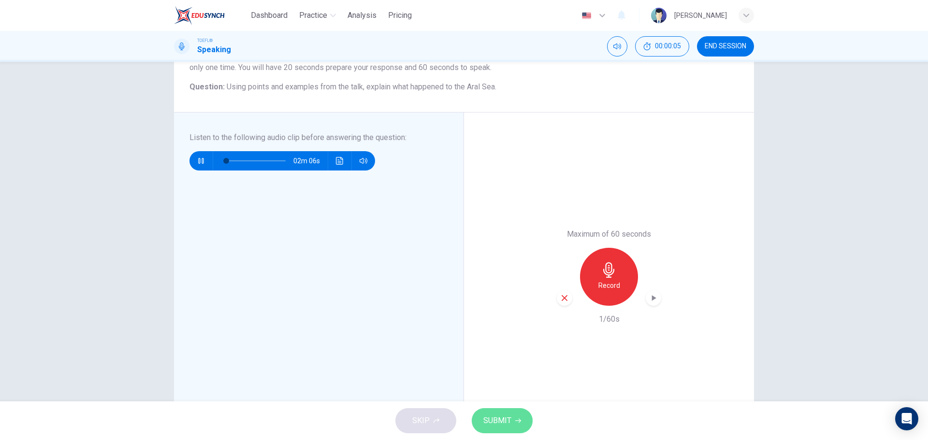
click at [520, 417] on button "SUBMIT" at bounding box center [502, 420] width 61 height 25
type input "0"
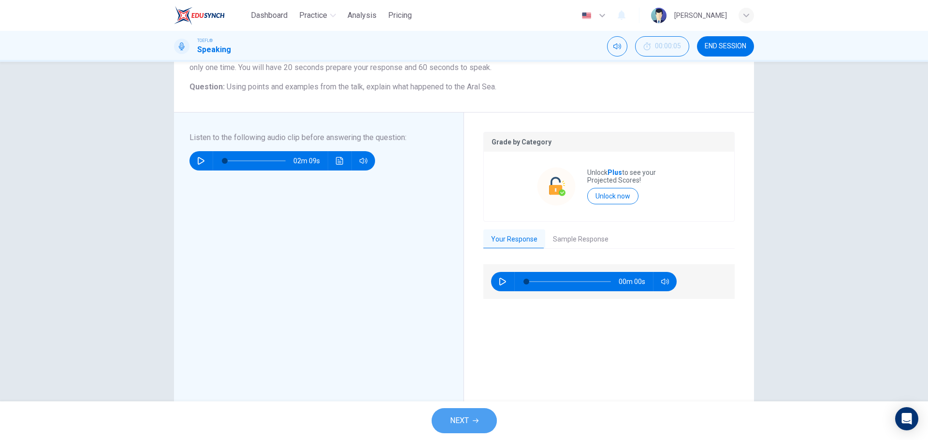
click at [456, 416] on span "NEXT" at bounding box center [459, 421] width 19 height 14
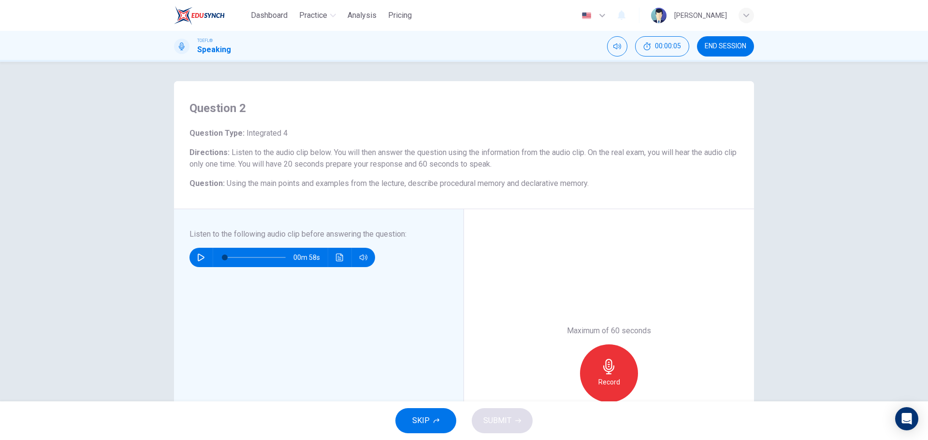
click at [451, 413] on div "SKIP SUBMIT" at bounding box center [464, 421] width 928 height 39
click at [440, 425] on button "SKIP" at bounding box center [425, 420] width 61 height 25
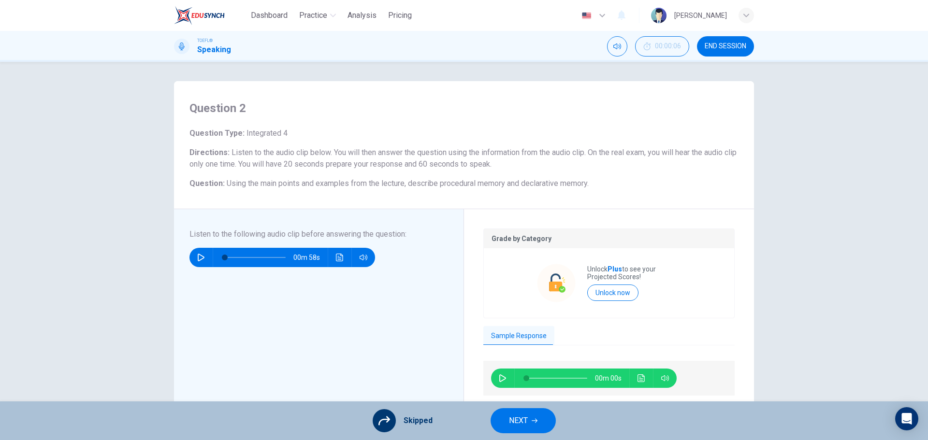
click at [510, 403] on div "Skipped NEXT" at bounding box center [464, 421] width 928 height 39
click at [522, 412] on button "NEXT" at bounding box center [523, 420] width 65 height 25
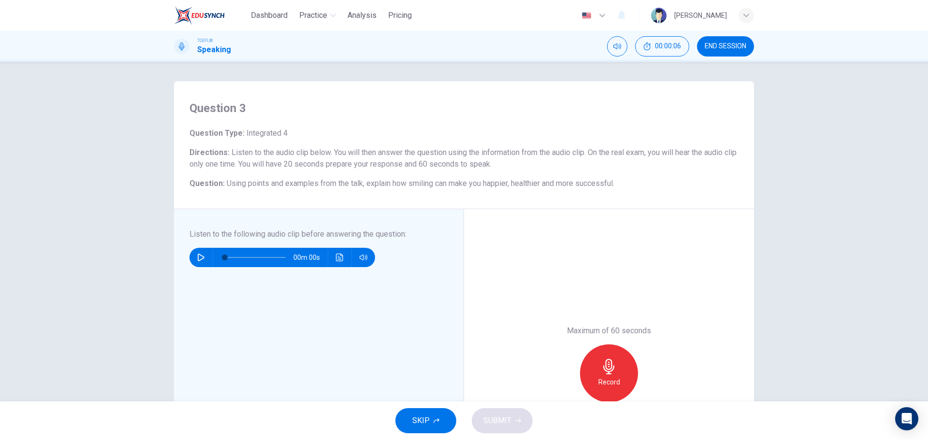
click at [450, 416] on button "SKIP" at bounding box center [425, 420] width 61 height 25
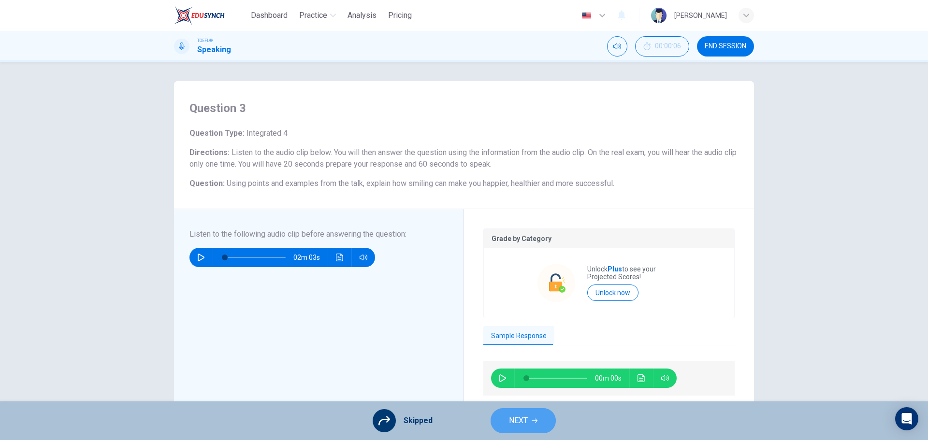
click at [513, 414] on button "NEXT" at bounding box center [523, 420] width 65 height 25
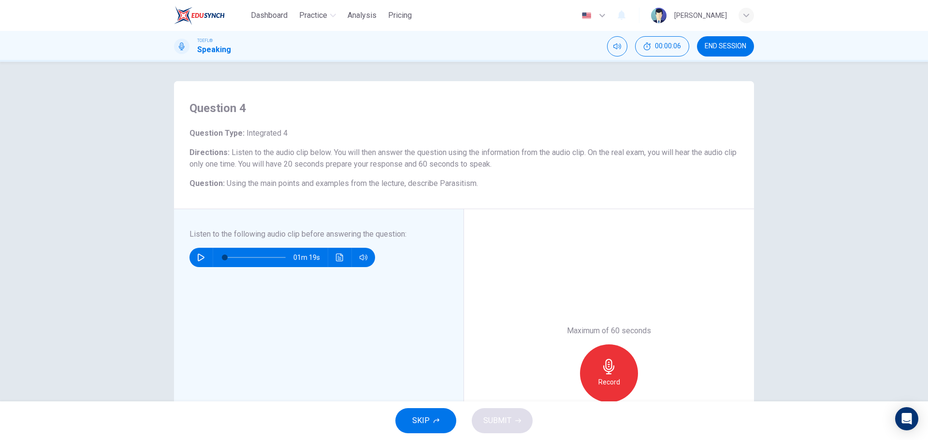
click at [400, 413] on button "SKIP" at bounding box center [425, 420] width 61 height 25
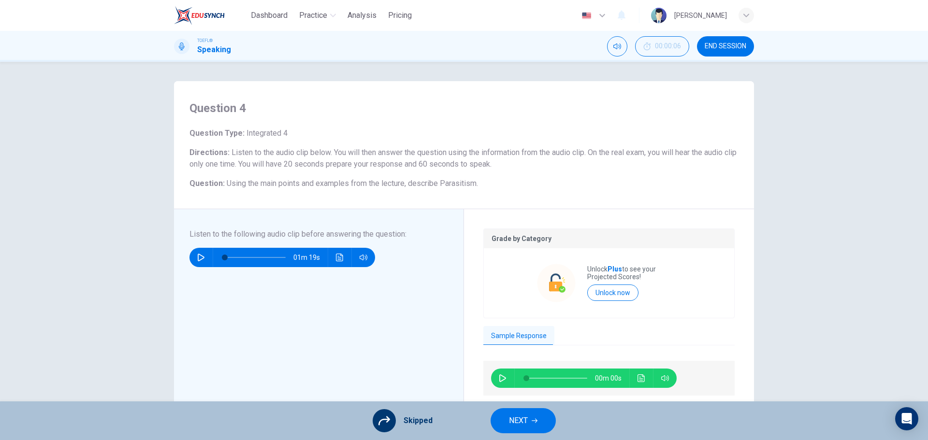
click at [505, 417] on button "NEXT" at bounding box center [523, 420] width 65 height 25
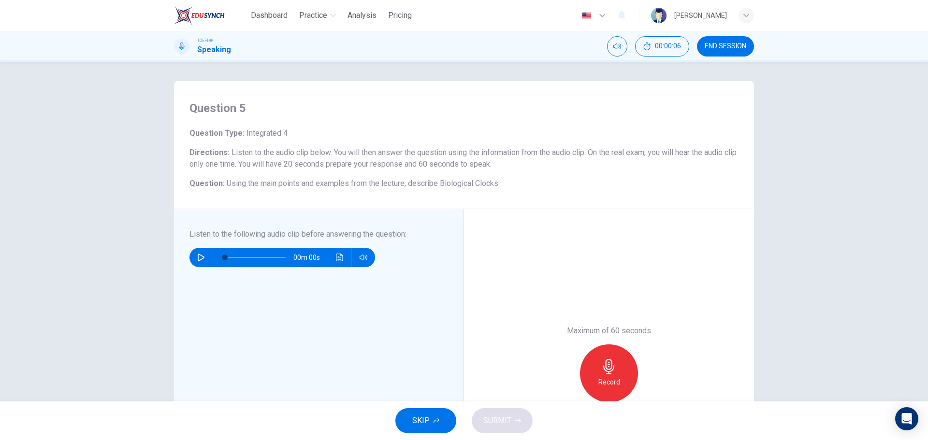
click at [412, 421] on button "SKIP" at bounding box center [425, 420] width 61 height 25
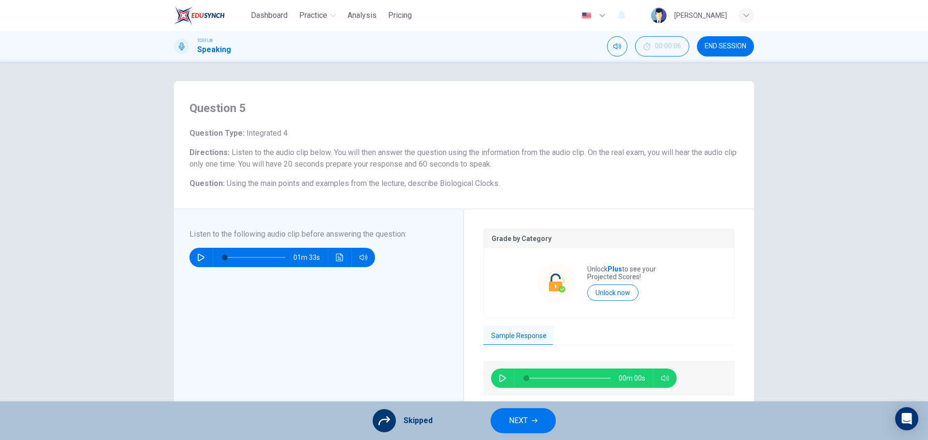
click at [540, 416] on button "NEXT" at bounding box center [523, 420] width 65 height 25
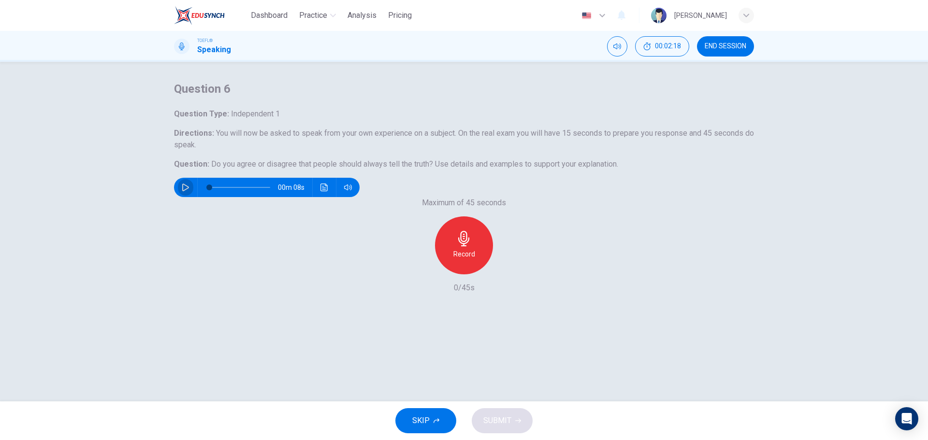
click at [193, 197] on button "button" at bounding box center [185, 187] width 15 height 19
type input "0"
click at [475, 275] on div "Record" at bounding box center [464, 246] width 58 height 58
